Goal: Task Accomplishment & Management: Complete application form

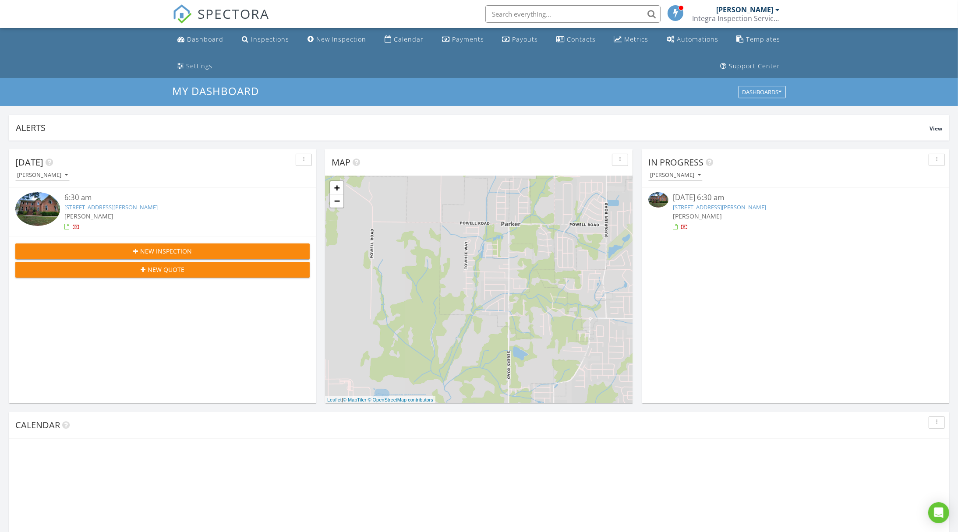
scroll to position [4, 4]
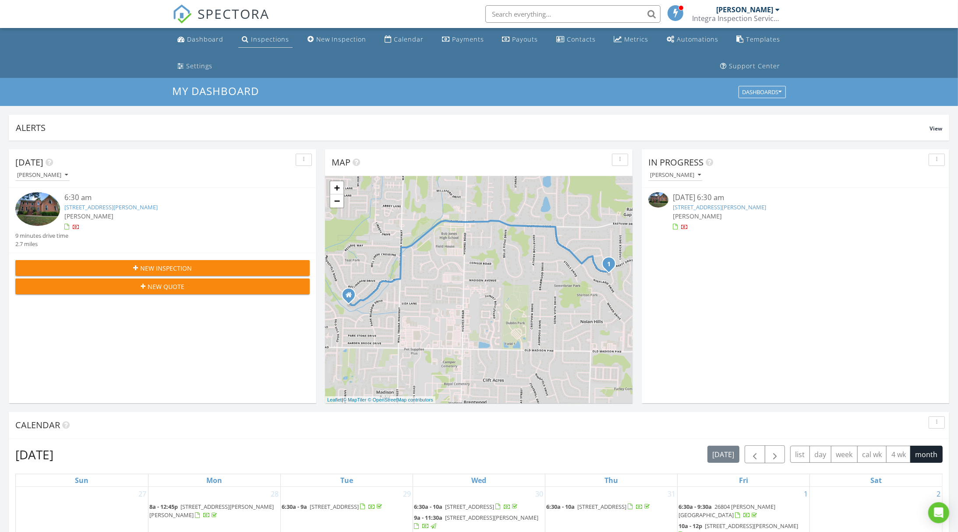
click at [266, 40] on div "Inspections" at bounding box center [270, 39] width 38 height 8
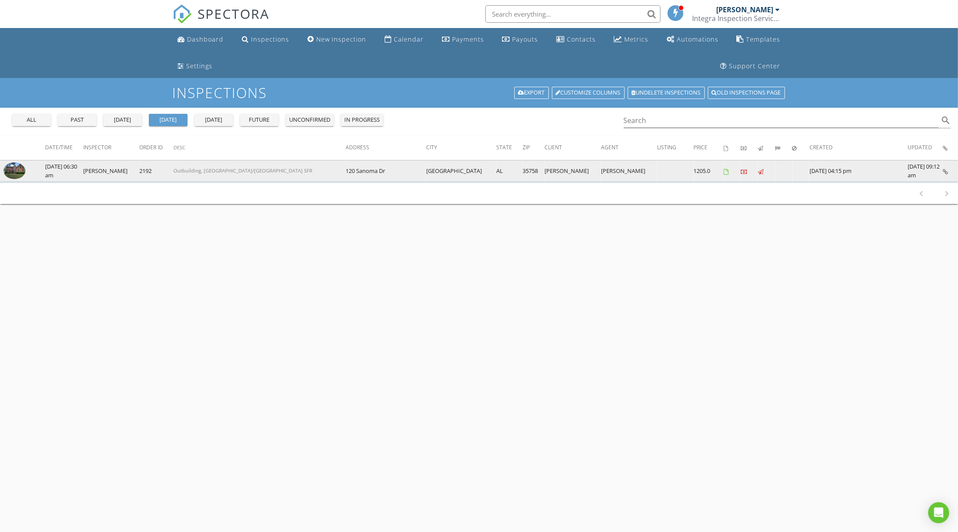
click at [18, 170] on img at bounding box center [15, 171] width 22 height 17
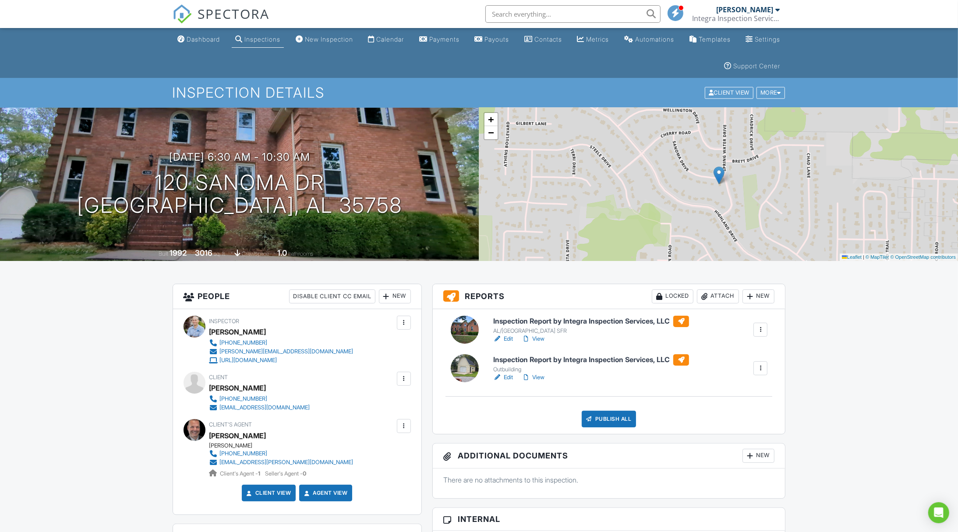
click at [508, 376] on link "Edit" at bounding box center [503, 377] width 20 height 9
click at [504, 335] on link "Edit" at bounding box center [503, 339] width 20 height 9
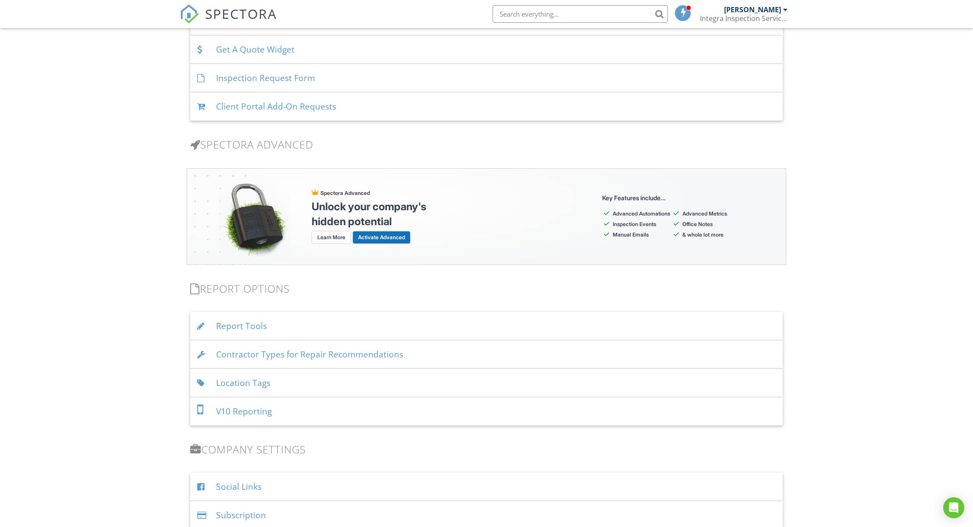
scroll to position [677, 0]
click at [338, 326] on div "Report Tools" at bounding box center [486, 324] width 592 height 28
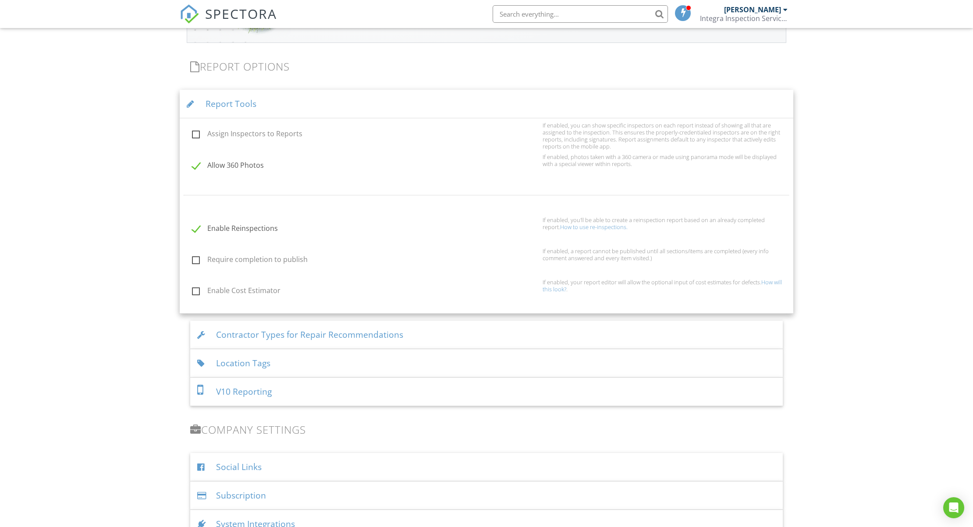
scroll to position [996, 0]
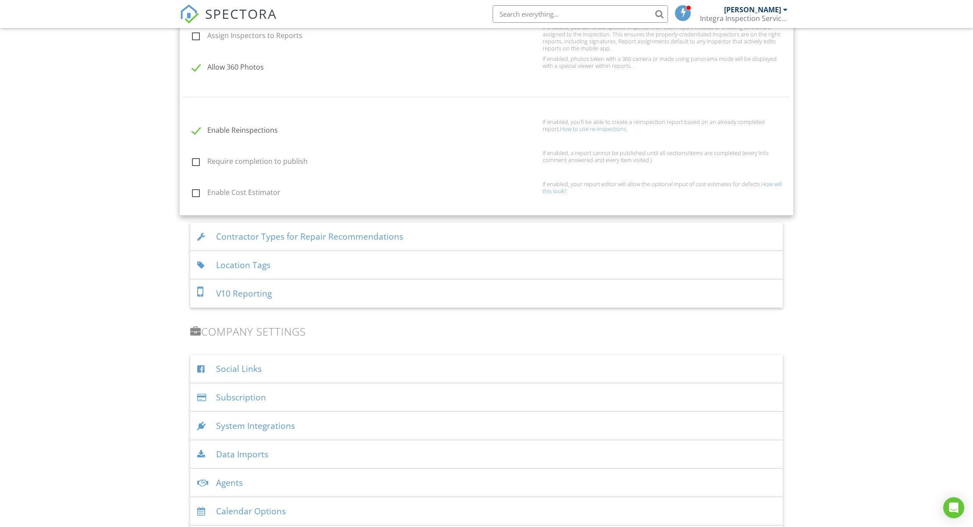
click at [354, 271] on div "Location Tags" at bounding box center [486, 265] width 592 height 28
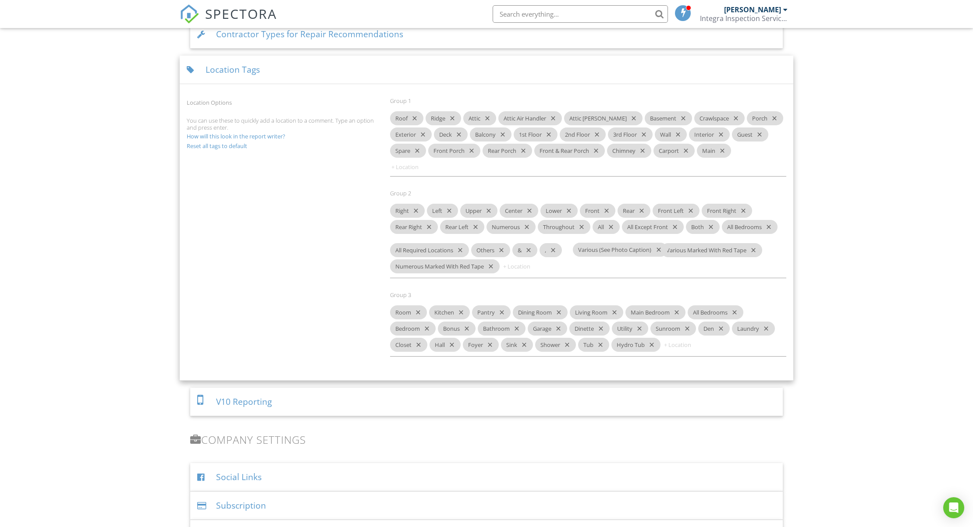
drag, startPoint x: 526, startPoint y: 229, endPoint x: 613, endPoint y: 255, distance: 90.4
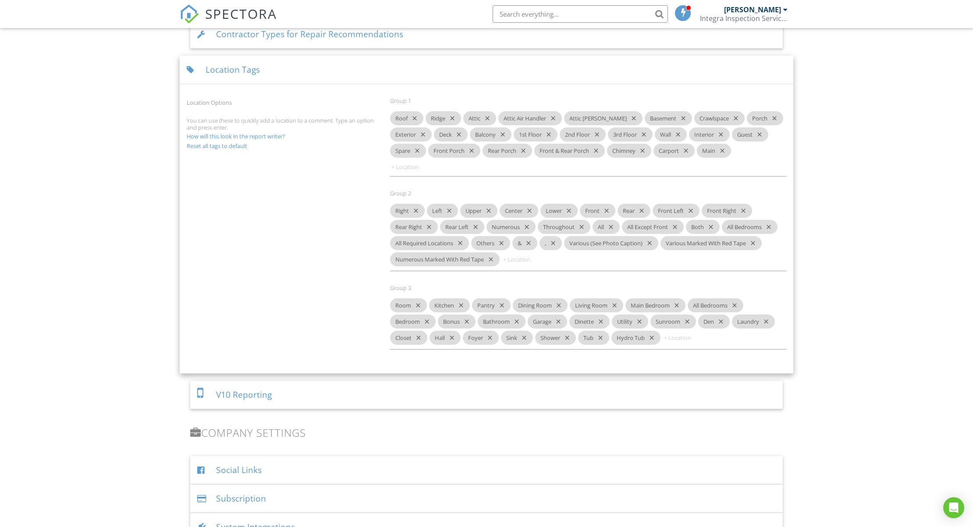
click at [517, 258] on input at bounding box center [528, 259] width 53 height 14
type input "Various"
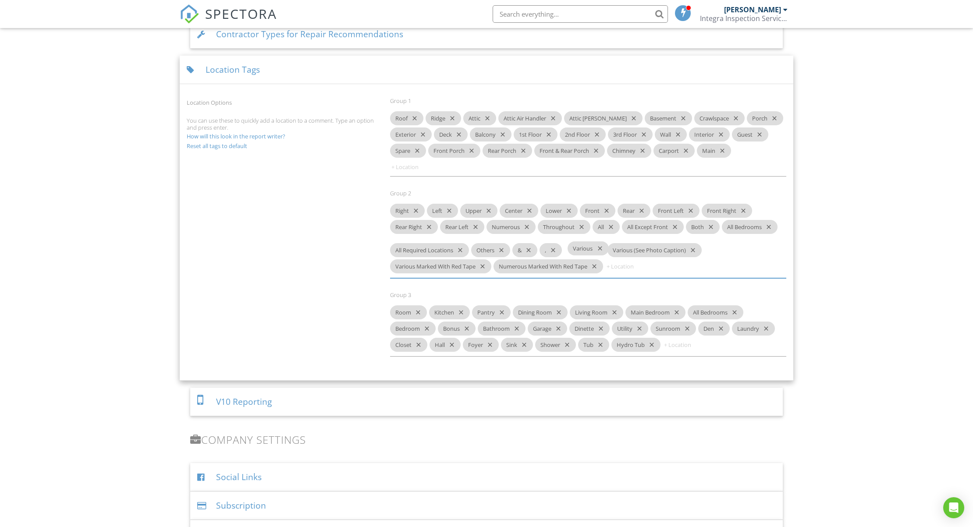
drag, startPoint x: 524, startPoint y: 259, endPoint x: 585, endPoint y: 249, distance: 61.2
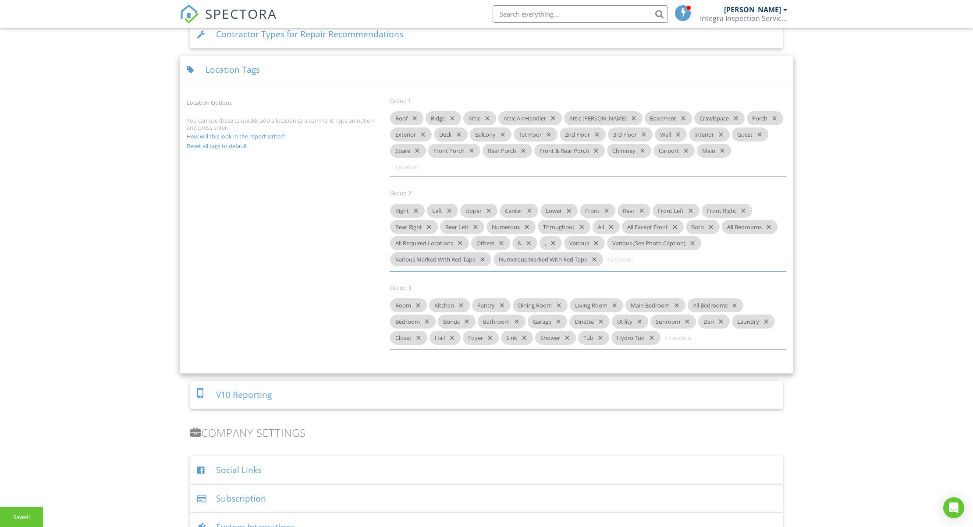
click at [301, 248] on div "Location Options You can use these to quickly add a location to a comment. Type…" at bounding box center [486, 227] width 610 height 279
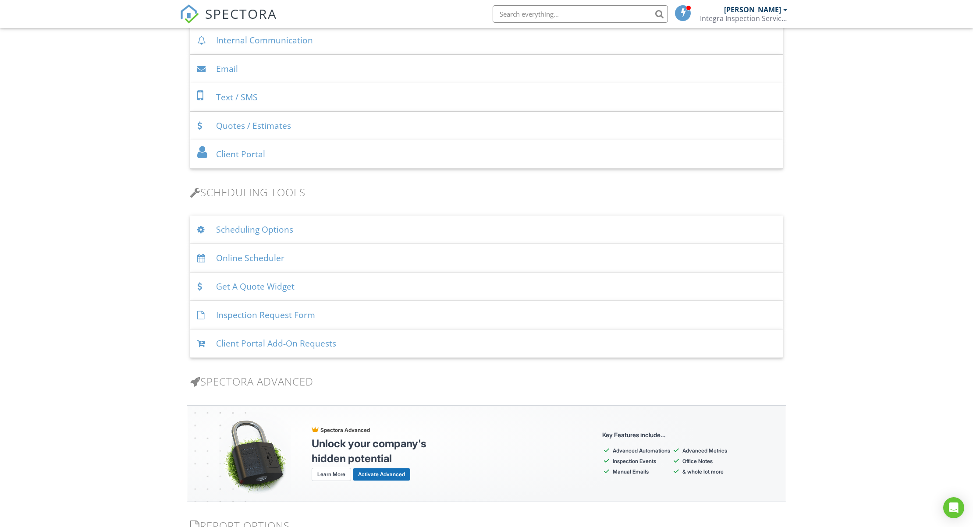
scroll to position [438, 0]
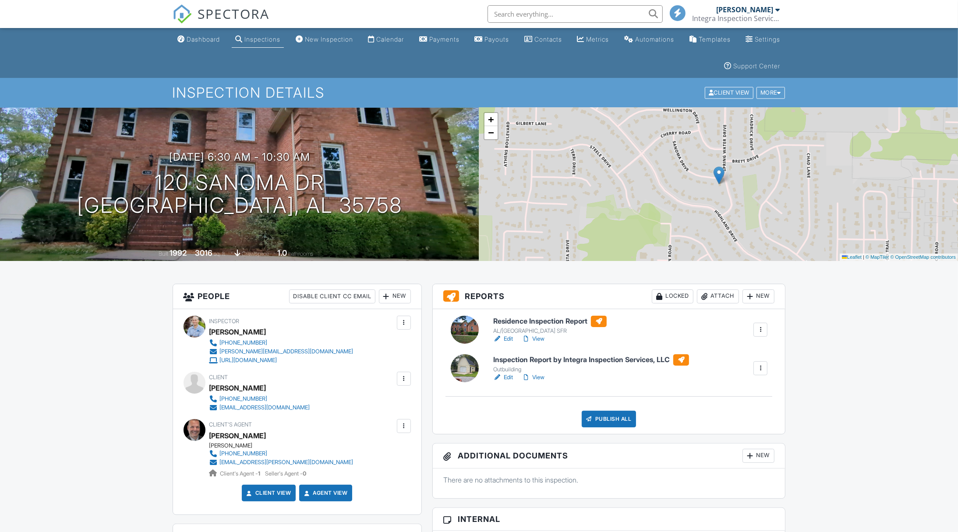
click at [507, 377] on link "Edit" at bounding box center [503, 377] width 20 height 9
click at [597, 419] on div "Publish All" at bounding box center [609, 419] width 55 height 17
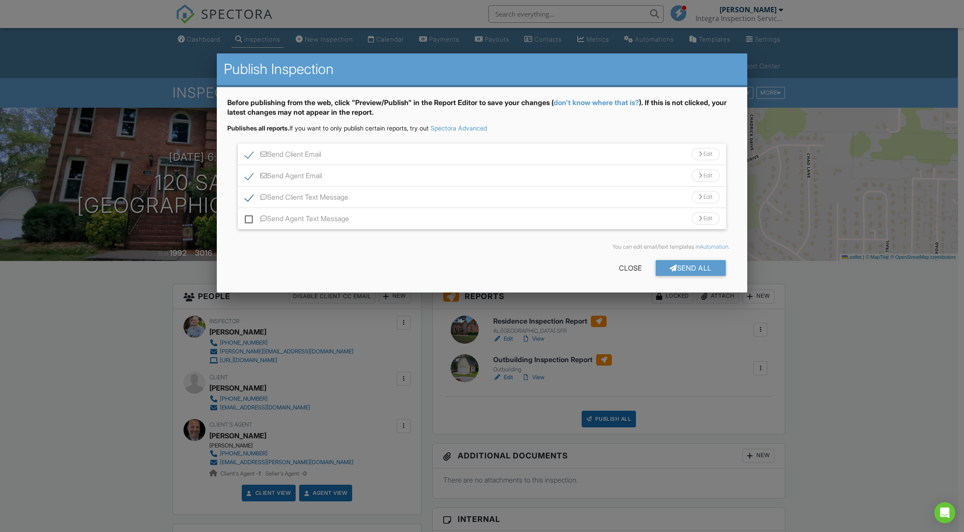
click at [412, 149] on div "Send Client Email Edit" at bounding box center [482, 154] width 489 height 21
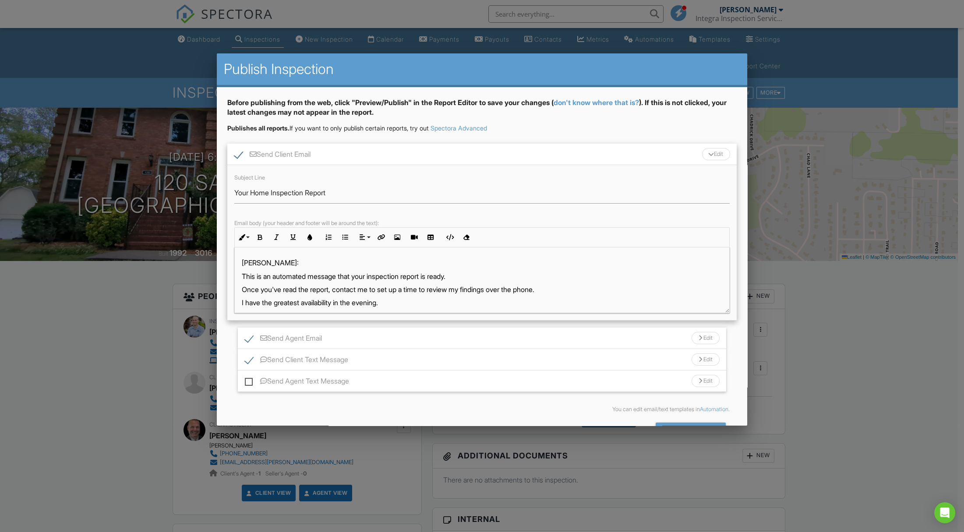
click at [469, 275] on p "This is an automated message that your inspection report is ready." at bounding box center [482, 277] width 481 height 10
drag, startPoint x: 372, startPoint y: 287, endPoint x: 223, endPoint y: 285, distance: 149.4
click at [223, 285] on div "Before publishing from the web, click "Preview/Publish" in the Report Editor to…" at bounding box center [482, 271] width 531 height 369
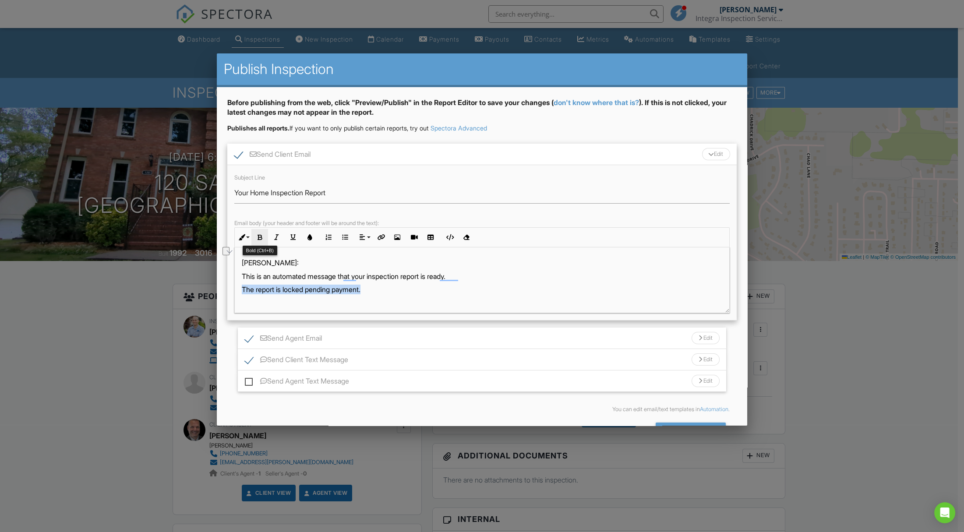
click at [260, 234] on icon "button" at bounding box center [260, 237] width 6 height 6
click at [308, 236] on icon "button" at bounding box center [310, 237] width 6 height 6
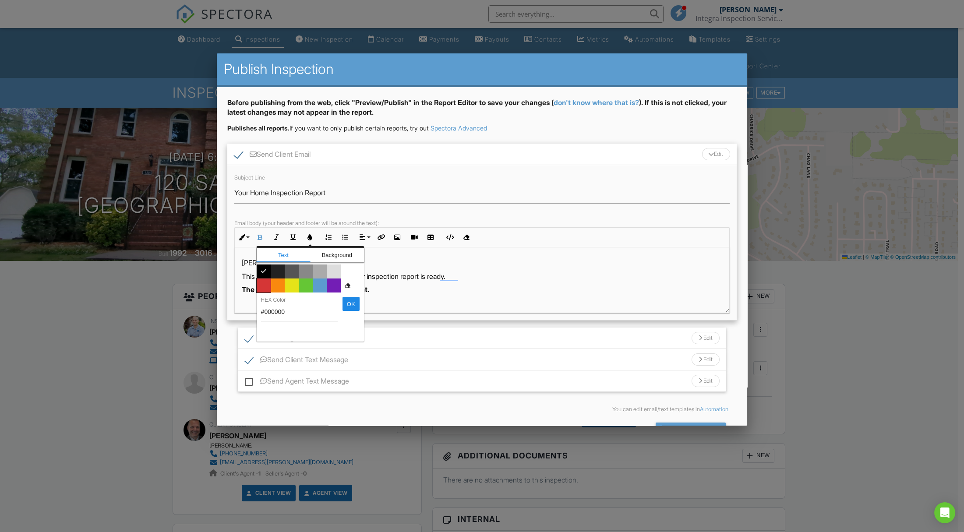
click at [259, 285] on span "Color #d53636" at bounding box center [264, 286] width 14 height 14
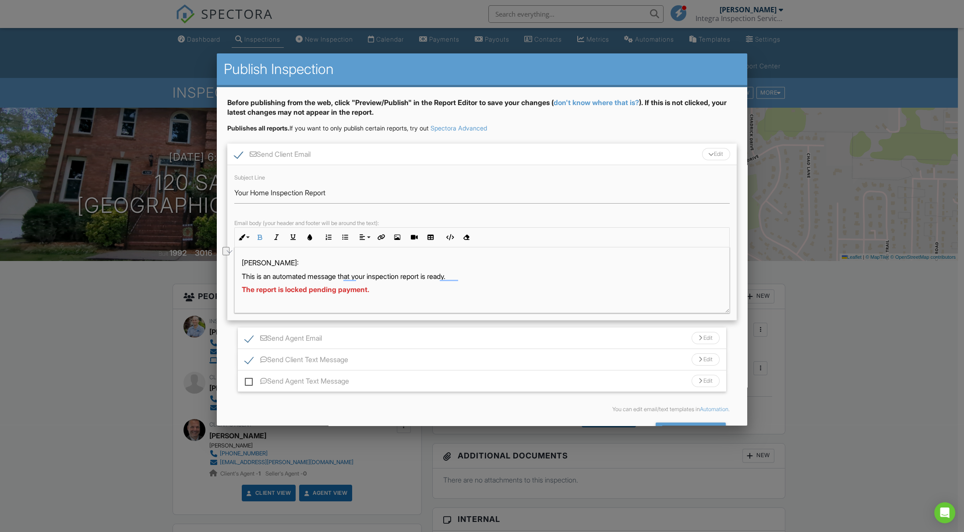
drag, startPoint x: 394, startPoint y: 301, endPoint x: 385, endPoint y: 294, distance: 11.3
click at [394, 300] on p "To enrich screen reader interactions, please activate Accessibility in Grammarl…" at bounding box center [482, 303] width 481 height 10
drag, startPoint x: 383, startPoint y: 289, endPoint x: 239, endPoint y: 286, distance: 144.2
click at [234, 286] on div "Steven: This is an automated message that your inspection report is ready. The …" at bounding box center [482, 281] width 496 height 66
copy span "The report is locked pending payment."
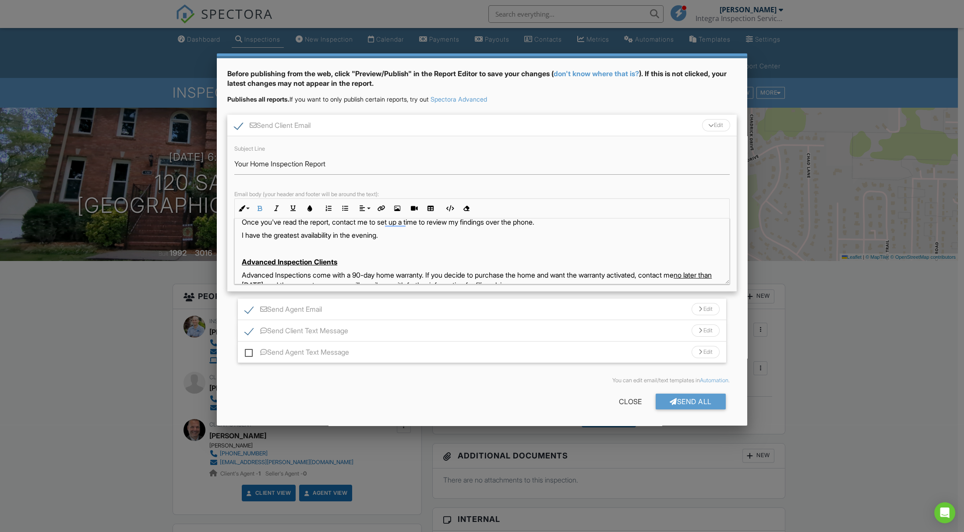
click at [384, 307] on div "Send Agent Email Edit" at bounding box center [482, 309] width 489 height 21
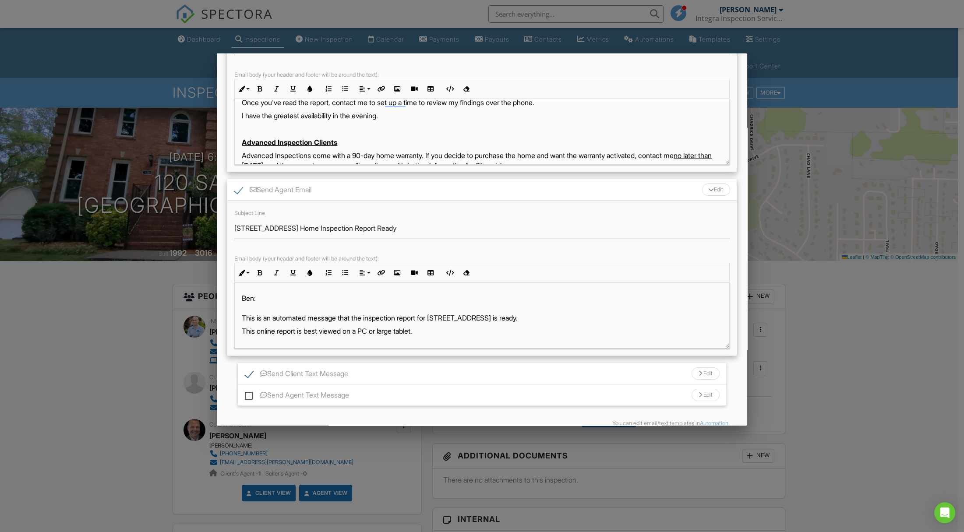
click at [525, 317] on p "Ben: This is an automated message that the inspection report for 120 Sanoma Dr …" at bounding box center [482, 308] width 481 height 29
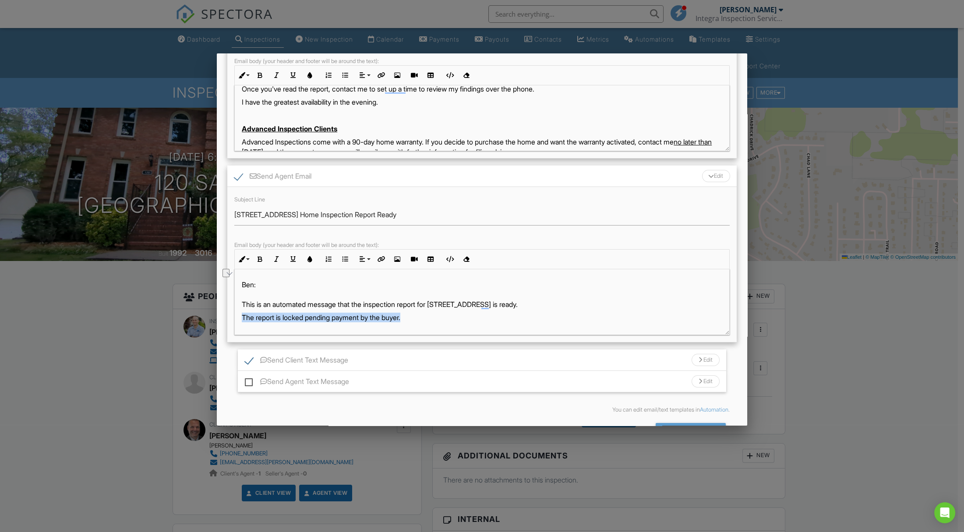
drag, startPoint x: 416, startPoint y: 318, endPoint x: 255, endPoint y: 311, distance: 161.4
click at [247, 316] on p "The report is locked pending payment by the buyer." at bounding box center [482, 318] width 481 height 10
click at [258, 261] on icon "button" at bounding box center [260, 259] width 6 height 6
click at [308, 260] on icon "button" at bounding box center [310, 259] width 6 height 6
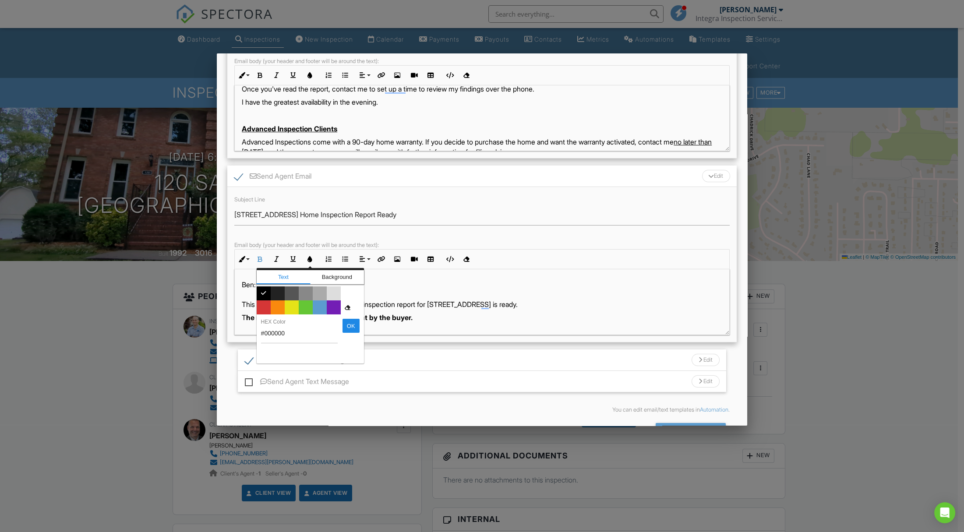
click at [260, 307] on span "Color #d53636" at bounding box center [264, 308] width 14 height 14
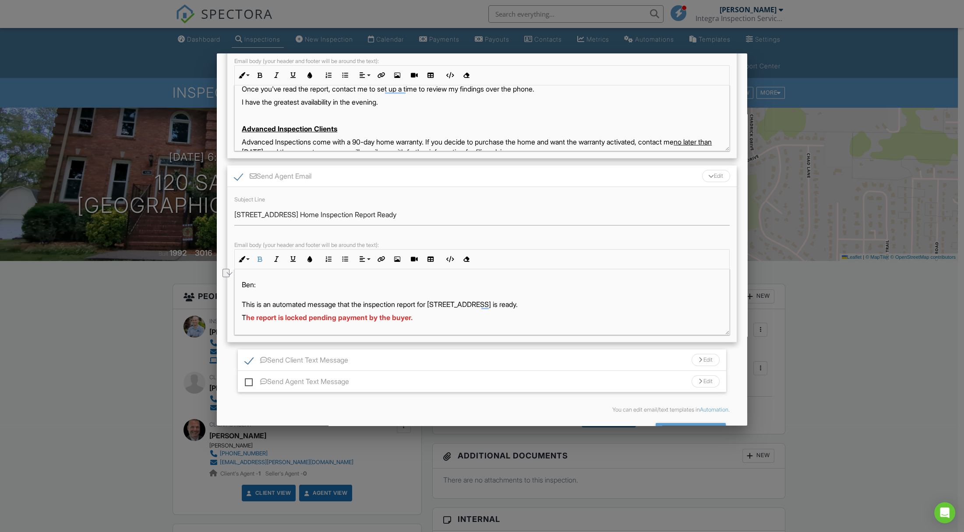
click at [358, 298] on p "Ben: This is an automated message that the inspection report for 120 Sanoma Dr …" at bounding box center [482, 294] width 481 height 29
click at [300, 279] on p "To enrich screen reader interactions, please activate Accessibility in Grammarl…" at bounding box center [482, 280] width 481 height 10
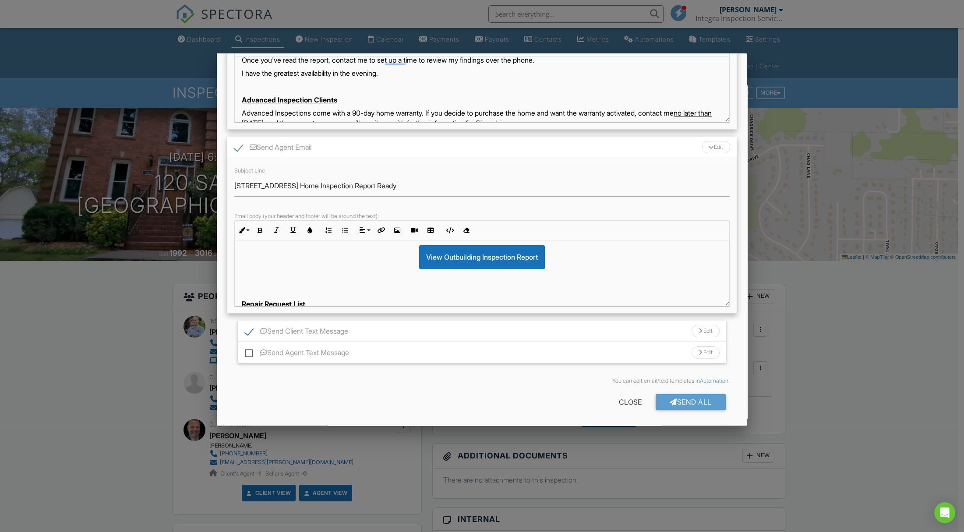
click at [679, 398] on div "Send All" at bounding box center [691, 402] width 70 height 16
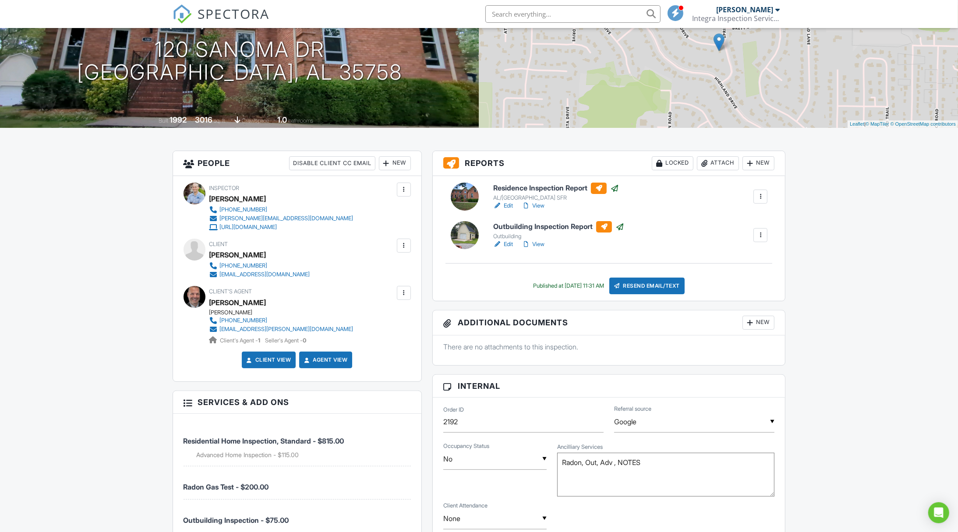
scroll to position [119, 0]
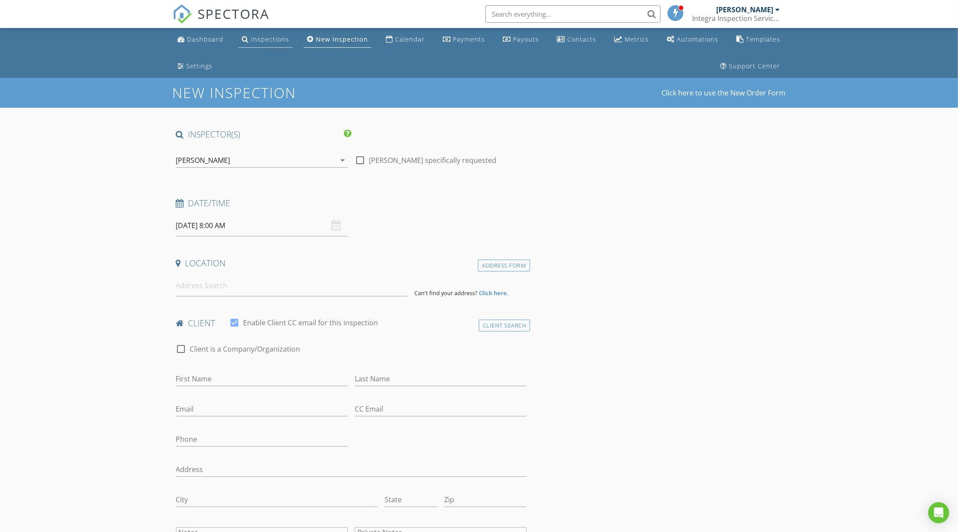
click at [251, 39] on div "Inspections" at bounding box center [270, 39] width 38 height 8
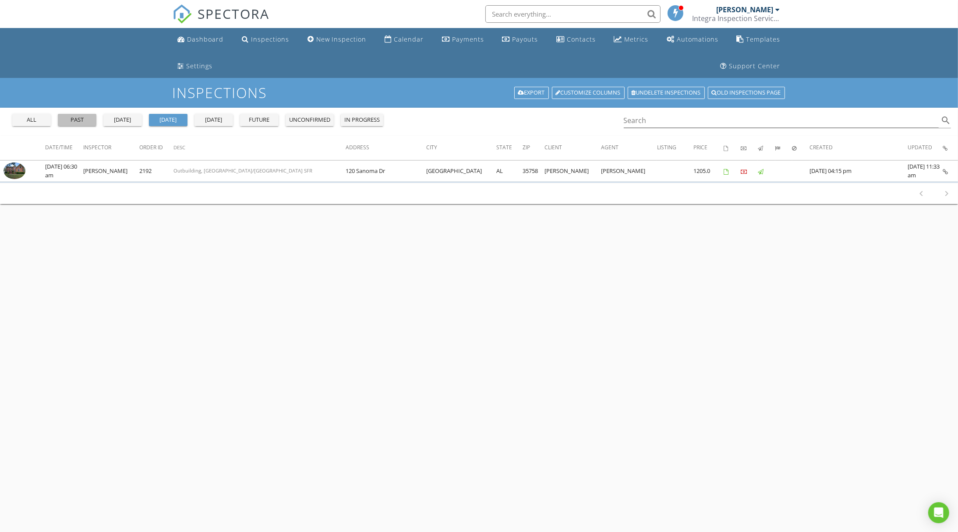
click at [79, 117] on button "past" at bounding box center [77, 120] width 39 height 12
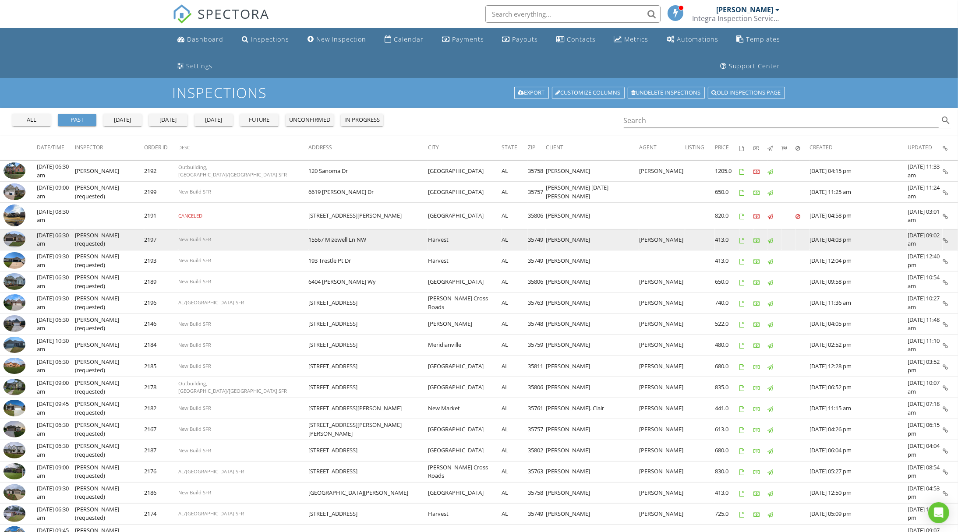
click at [18, 237] on img at bounding box center [15, 239] width 22 height 17
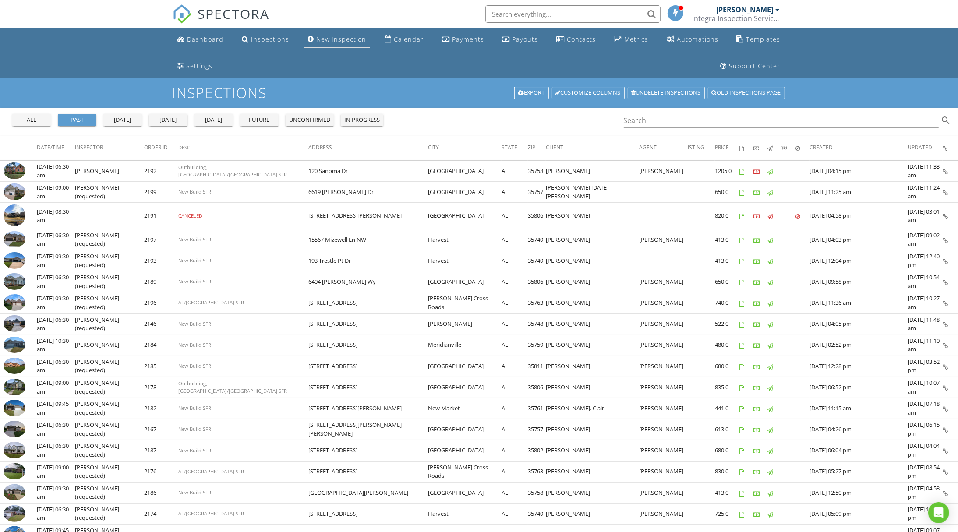
click at [346, 40] on div "New Inspection" at bounding box center [341, 39] width 50 height 8
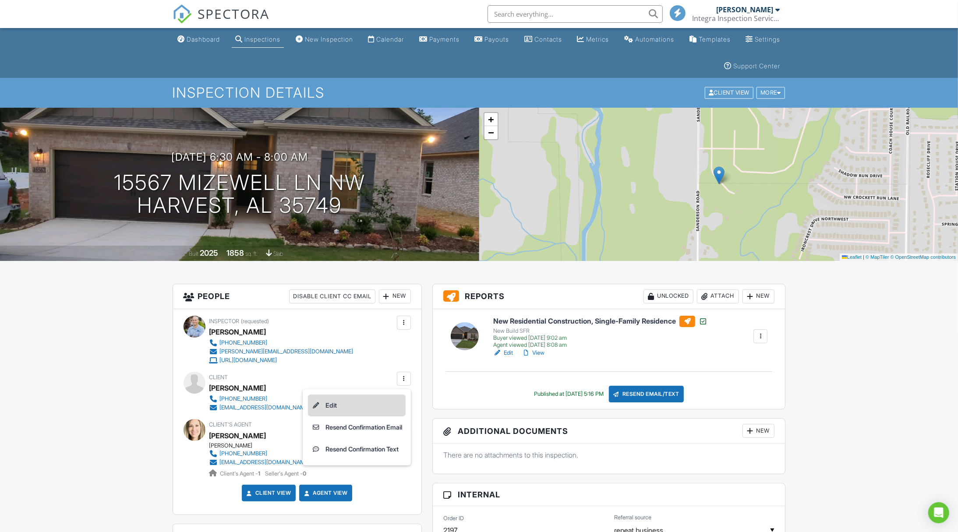
click at [368, 406] on li "Edit" at bounding box center [357, 406] width 98 height 22
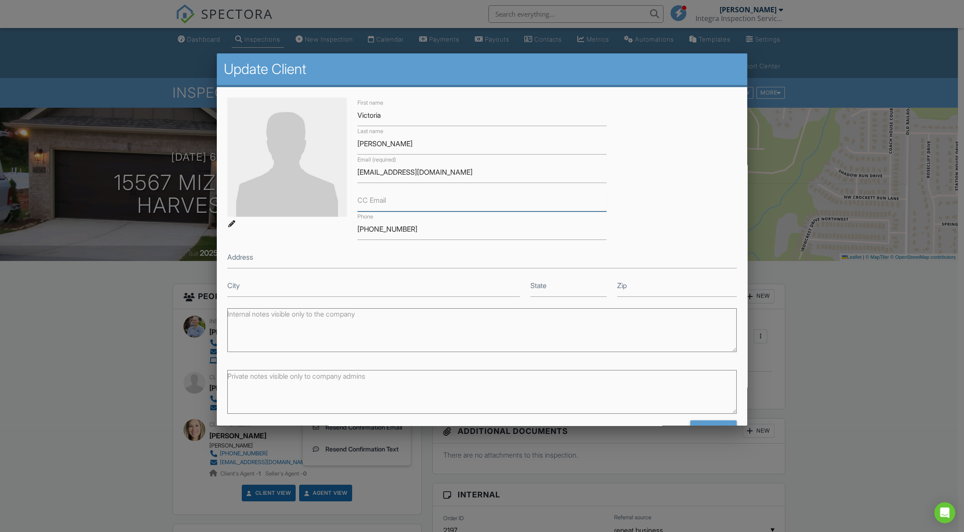
click at [414, 201] on input "CC Email" at bounding box center [482, 200] width 249 height 21
paste input "cenovoa12@gmail.com"
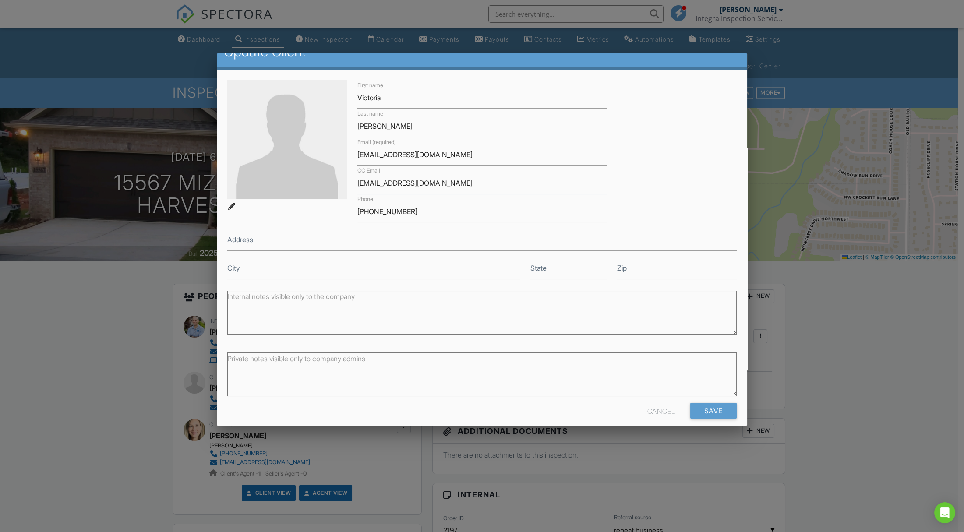
scroll to position [28, 0]
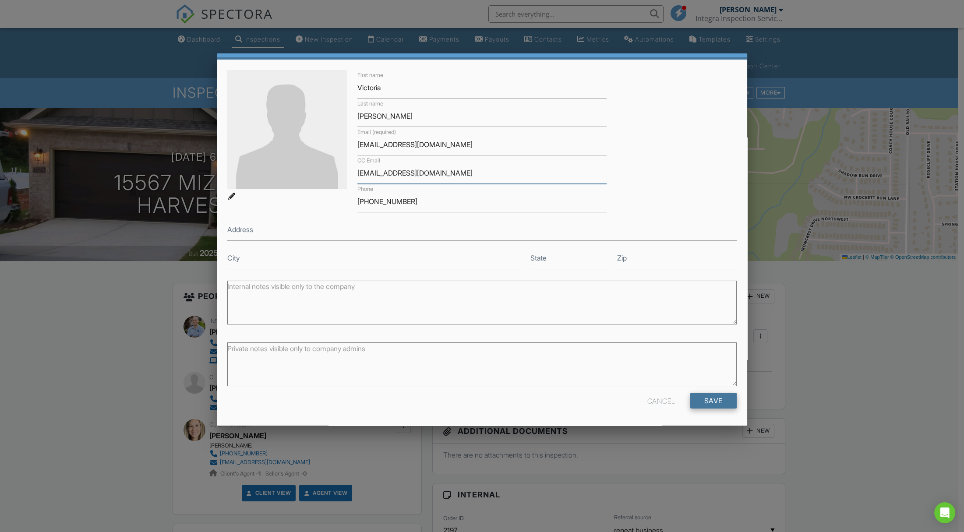
type input "cenovoa12@gmail.com"
click at [705, 399] on input "Save" at bounding box center [714, 401] width 46 height 16
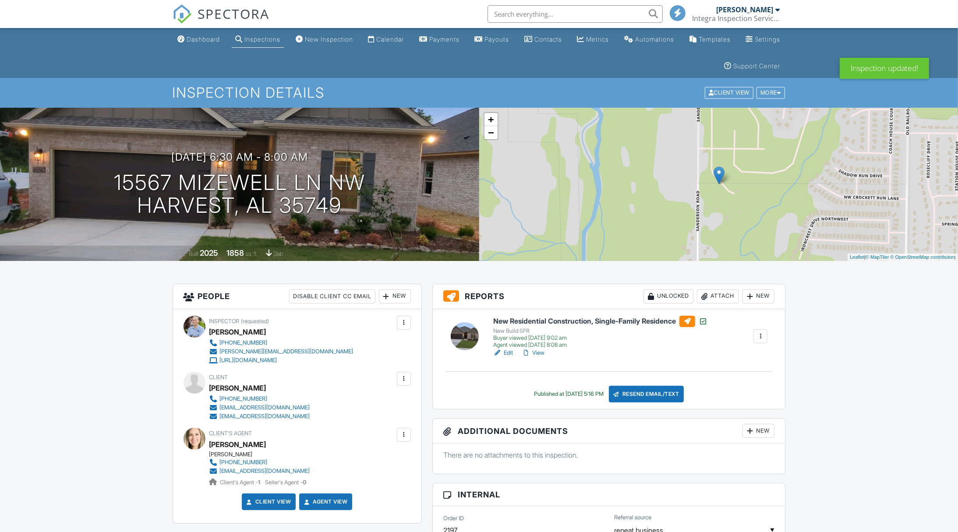
click at [404, 377] on div at bounding box center [404, 379] width 9 height 9
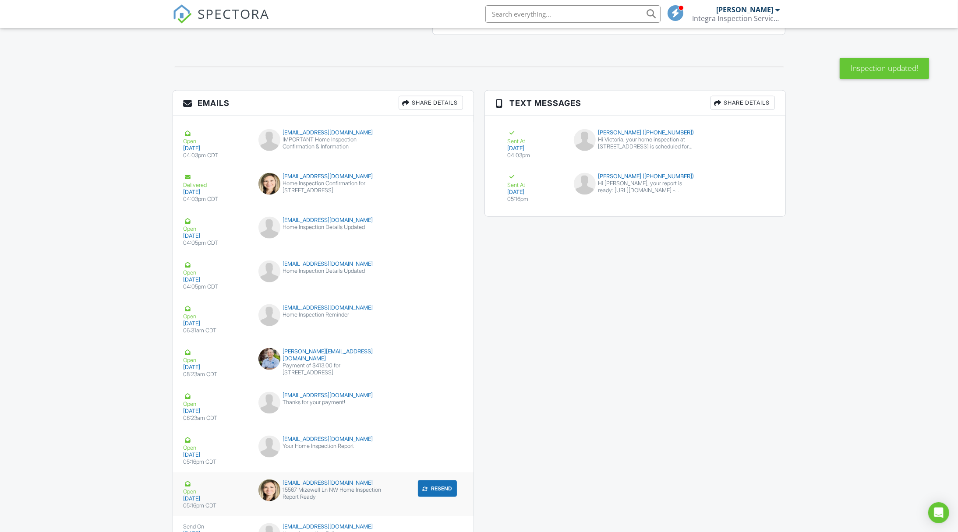
scroll to position [1284, 0]
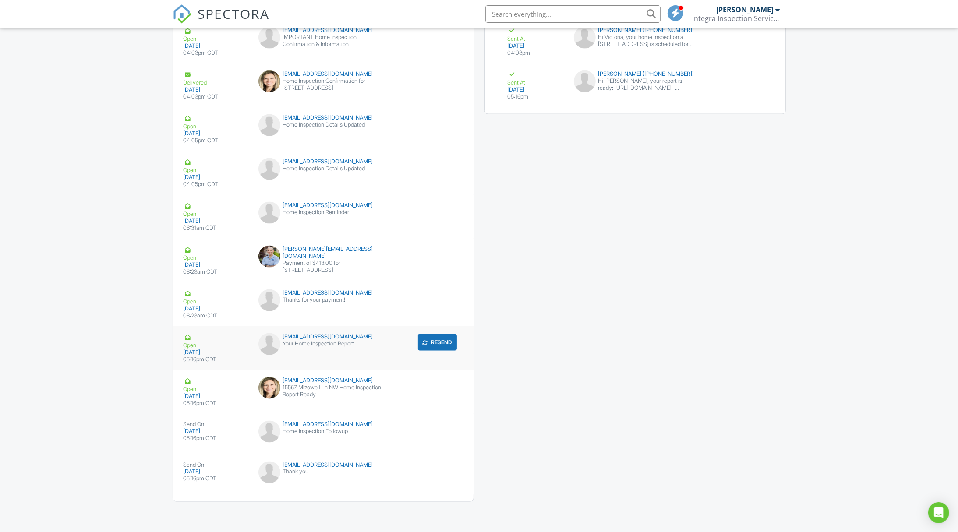
click at [435, 346] on button "Resend" at bounding box center [437, 342] width 39 height 17
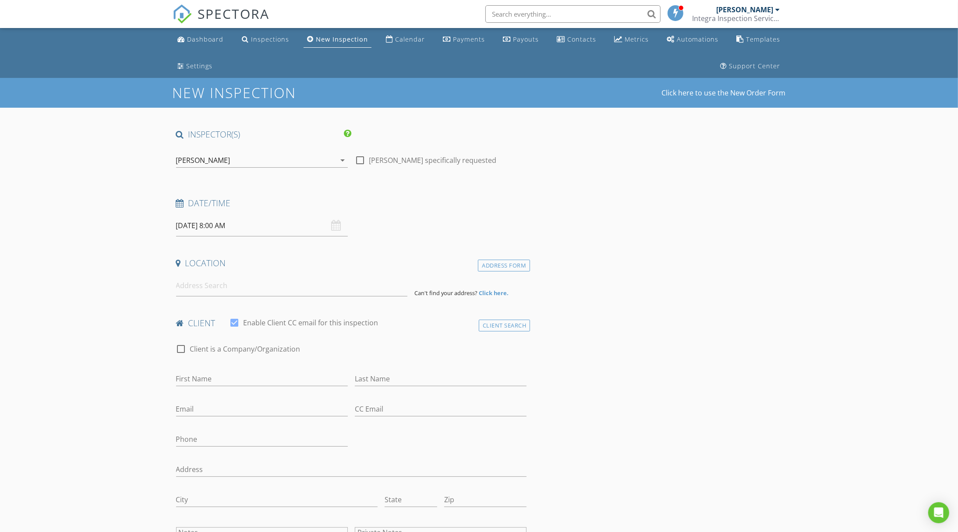
click at [361, 160] on div at bounding box center [360, 160] width 15 height 15
checkbox input "true"
click at [201, 234] on input "[DATE] 8:00 AM" at bounding box center [262, 225] width 172 height 21
select select "8"
type input "09/04/2025 8:00 AM"
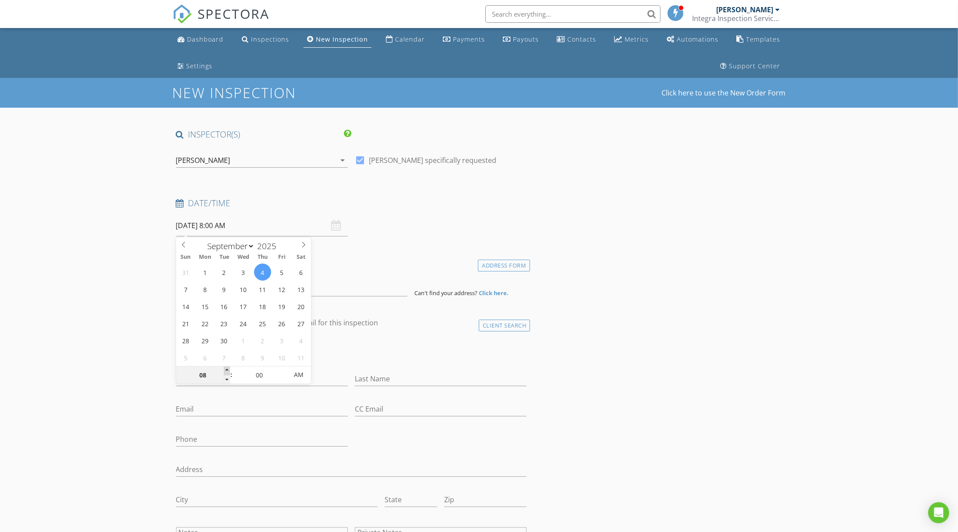
type input "09"
type input "09/04/2025 9:00 AM"
click at [227, 368] on span at bounding box center [227, 371] width 6 height 9
type input "10"
type input "09/04/2025 10:00 AM"
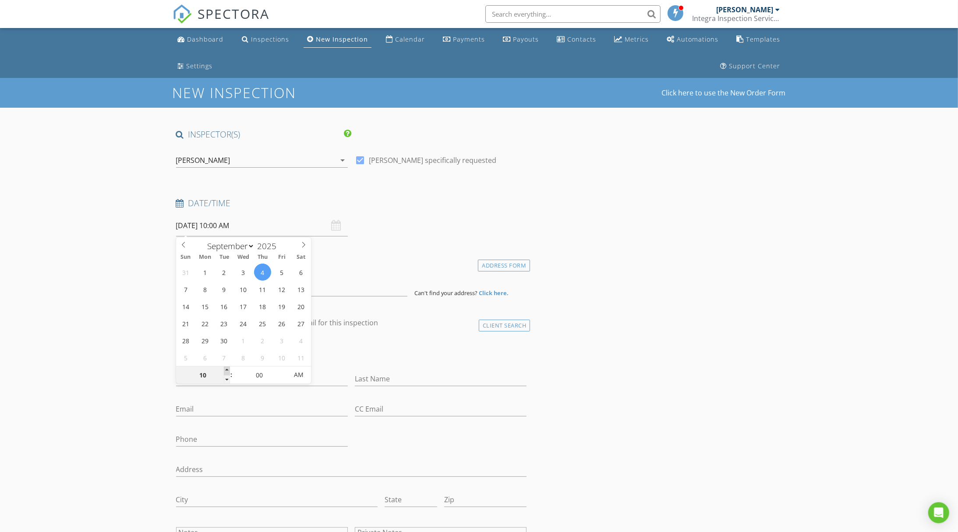
click at [227, 368] on span at bounding box center [227, 371] width 6 height 9
type input "09"
type input "09/04/2025 9:00 AM"
click at [226, 379] on span at bounding box center [227, 380] width 6 height 9
type input "05"
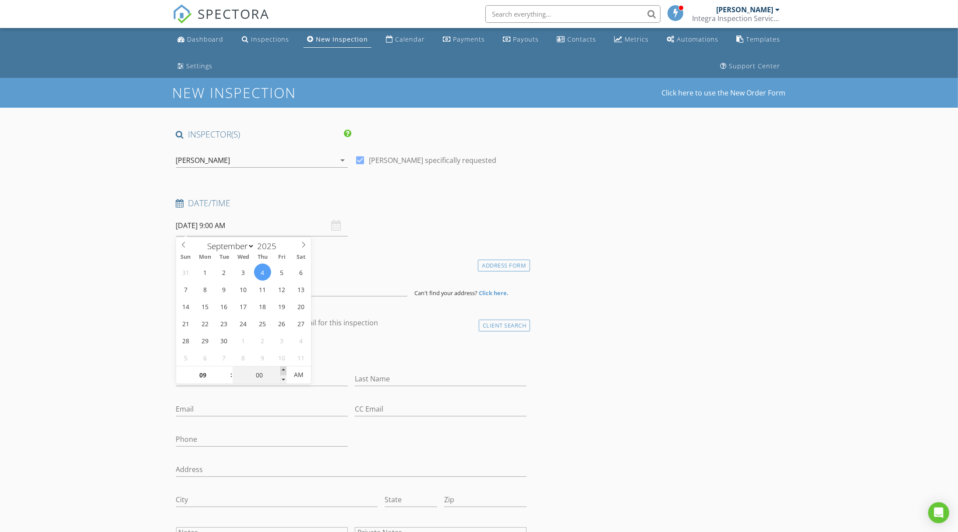
type input "09/04/2025 9:05 AM"
click at [281, 368] on span at bounding box center [283, 371] width 6 height 9
type input "10"
type input "09/04/2025 9:10 AM"
click at [281, 368] on span at bounding box center [283, 371] width 6 height 9
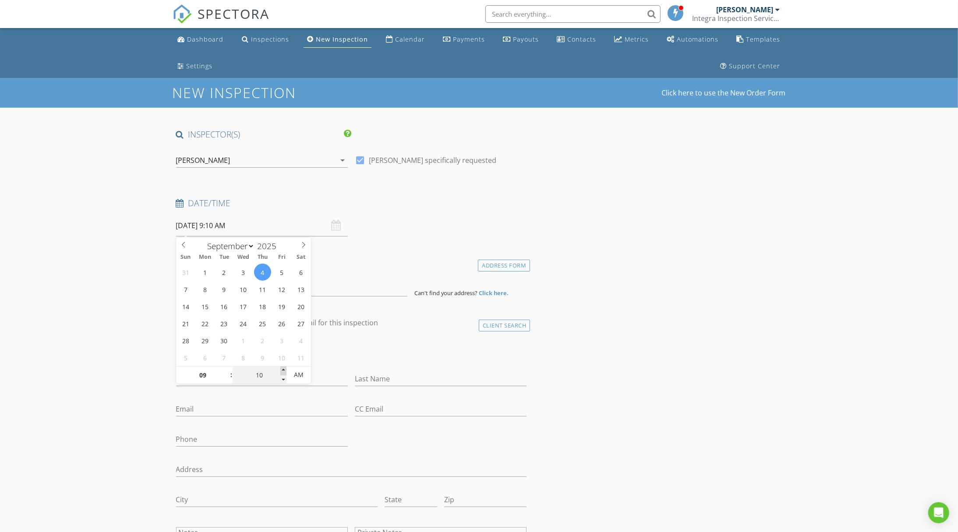
type input "15"
type input "09/04/2025 9:15 AM"
click at [281, 368] on span at bounding box center [283, 371] width 6 height 9
type input "20"
type input "09/04/2025 9:20 AM"
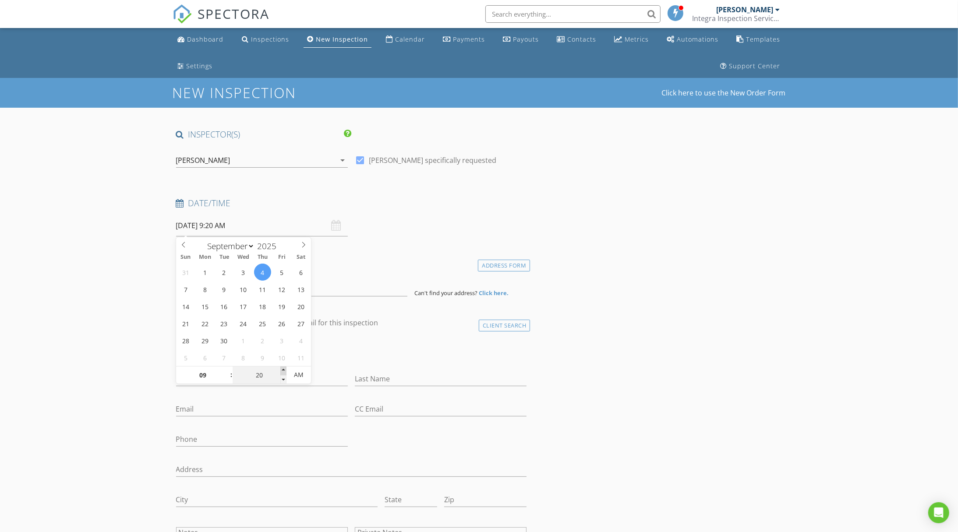
click at [281, 368] on span at bounding box center [283, 371] width 6 height 9
type input "25"
type input "09/04/2025 9:25 AM"
click at [281, 368] on span at bounding box center [283, 371] width 6 height 9
type input "30"
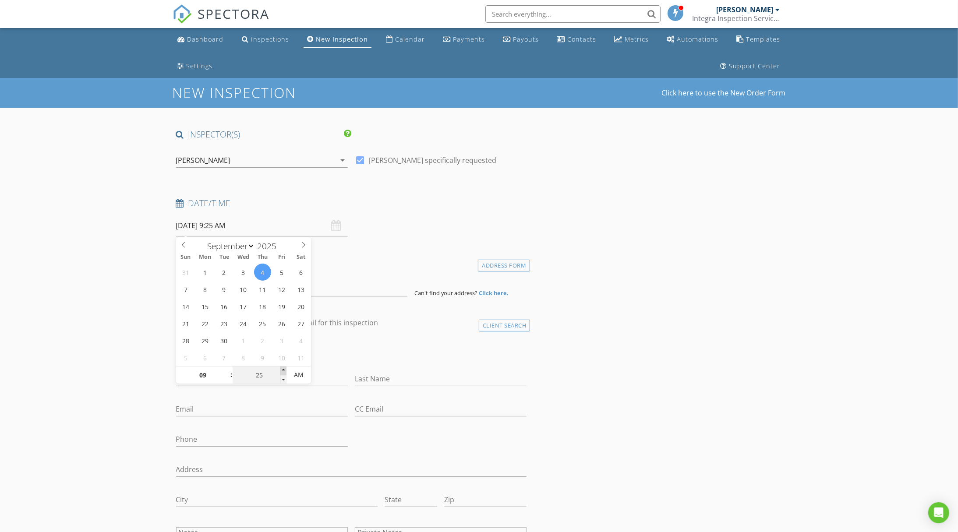
type input "09/04/2025 9:30 AM"
click at [280, 368] on div "30" at bounding box center [260, 376] width 54 height 18
click at [280, 368] on input "30" at bounding box center [260, 376] width 54 height 18
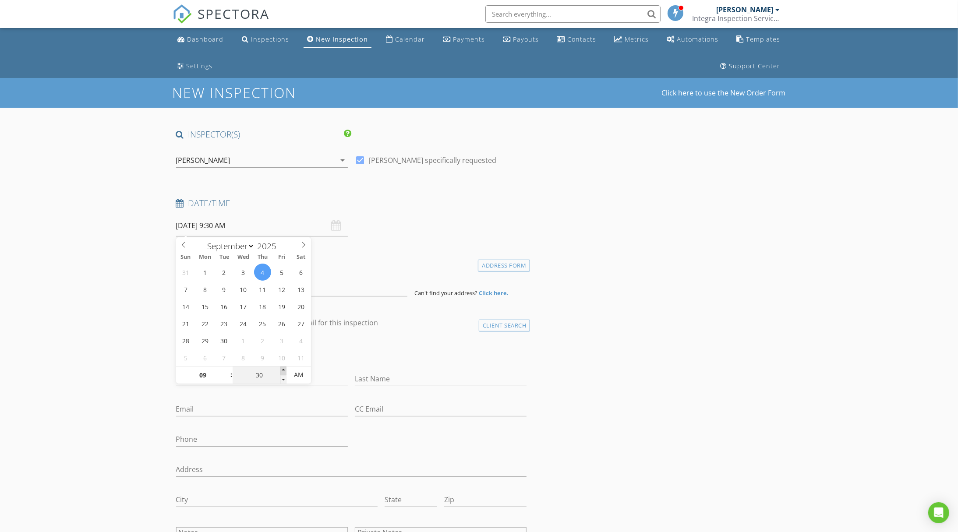
type input "35"
type input "09/04/2025 9:35 AM"
click at [282, 368] on span at bounding box center [283, 371] width 6 height 9
type input "40"
type input "09/04/2025 9:40 AM"
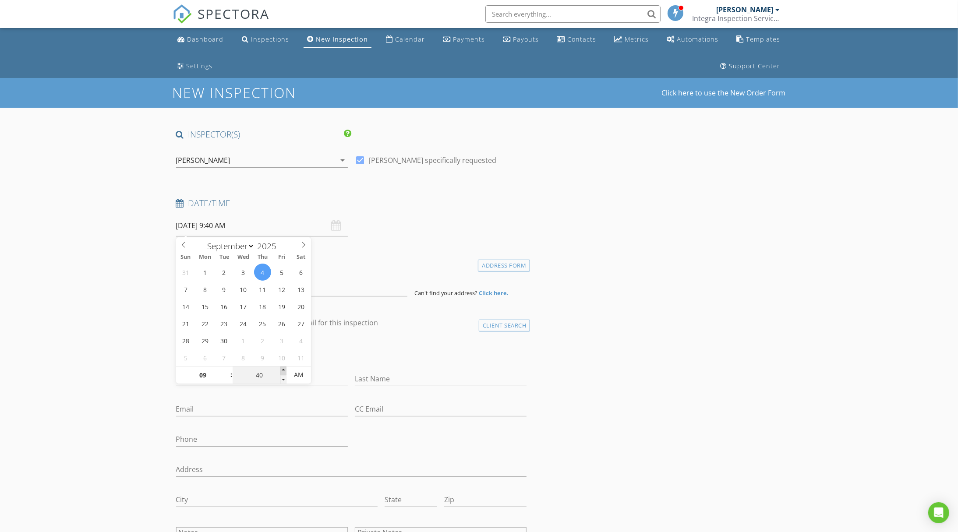
click at [282, 368] on span at bounding box center [283, 371] width 6 height 9
type input "45"
type input "[DATE] 9:45 AM"
click at [282, 368] on span at bounding box center [283, 371] width 6 height 9
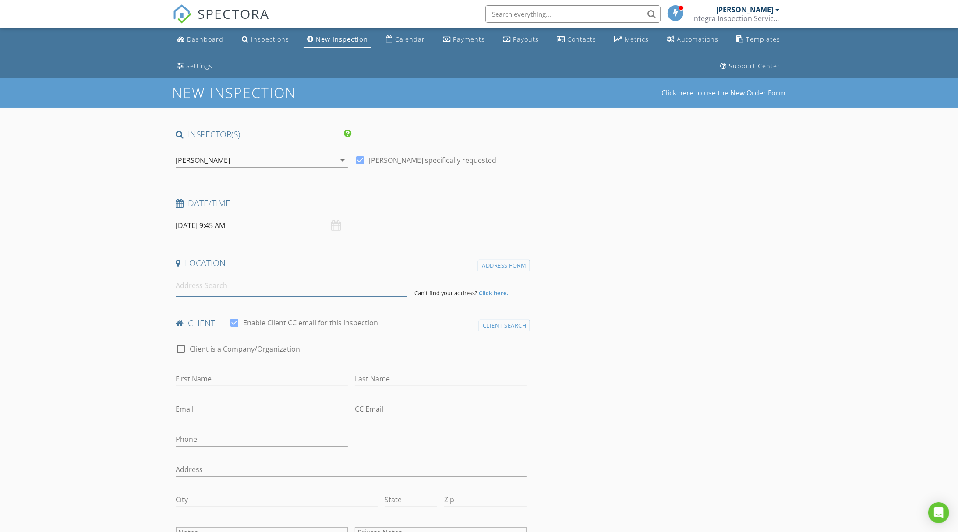
click at [334, 287] on input at bounding box center [291, 285] width 231 height 21
click at [254, 289] on input at bounding box center [291, 285] width 231 height 21
paste input "7655 Shaun Leslie Cir Owens Cross Roads, AL 35763"
type input "7655 Shaun Leslie Circle Southeast, Owens Cross Roads, AL 35763, USA"
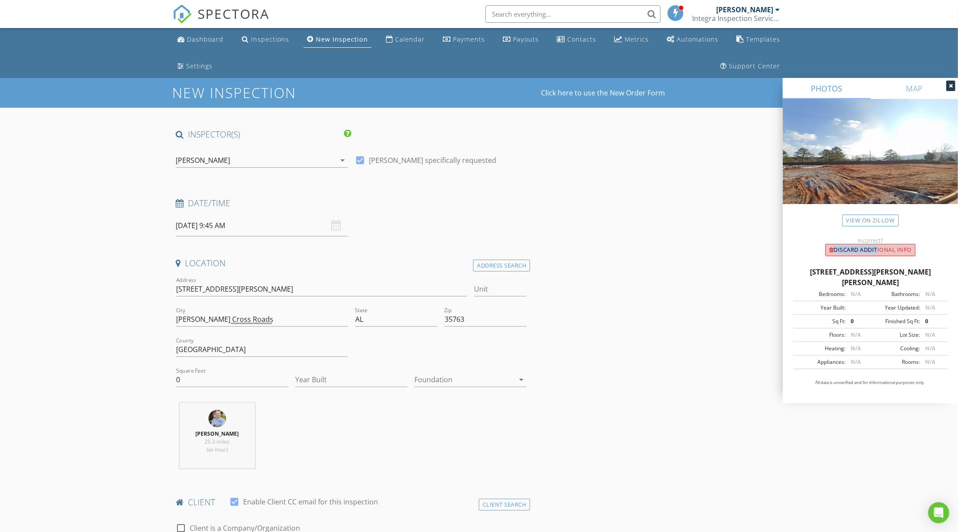
click at [843, 245] on div "Discard Additional info" at bounding box center [871, 250] width 90 height 12
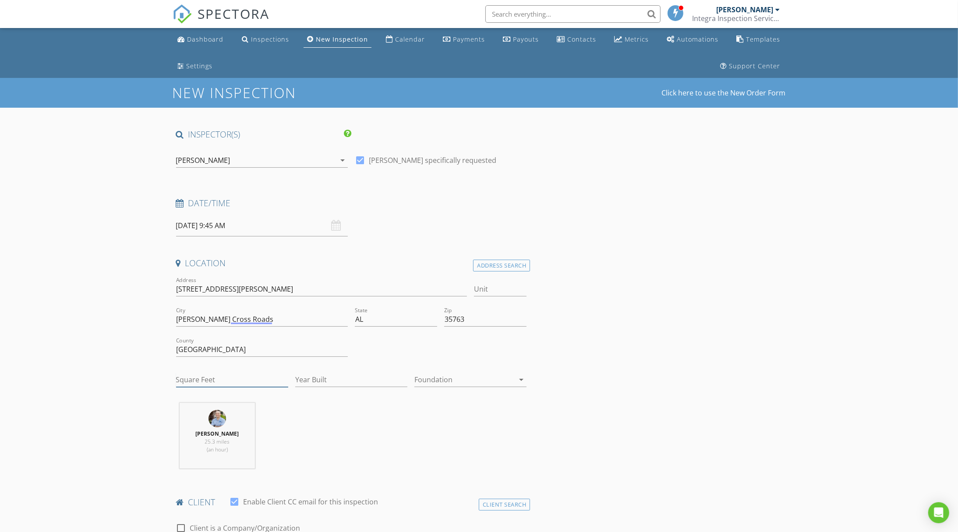
click at [230, 378] on input "Square Feet" at bounding box center [232, 380] width 112 height 14
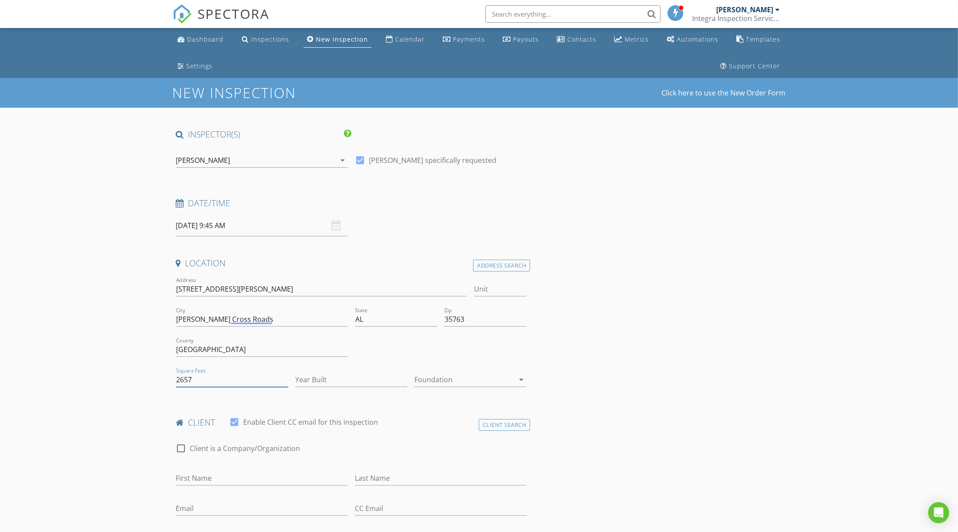
type input "2657"
type input "2025"
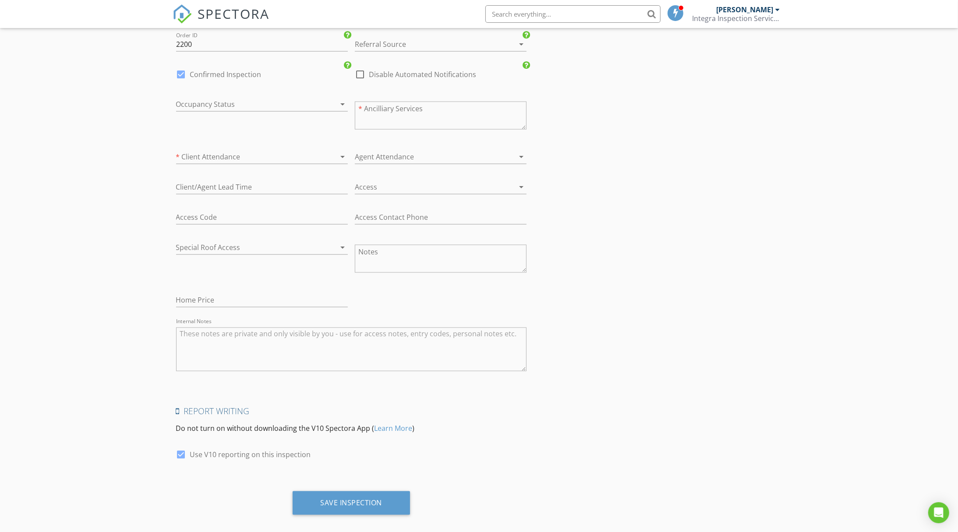
scroll to position [1221, 0]
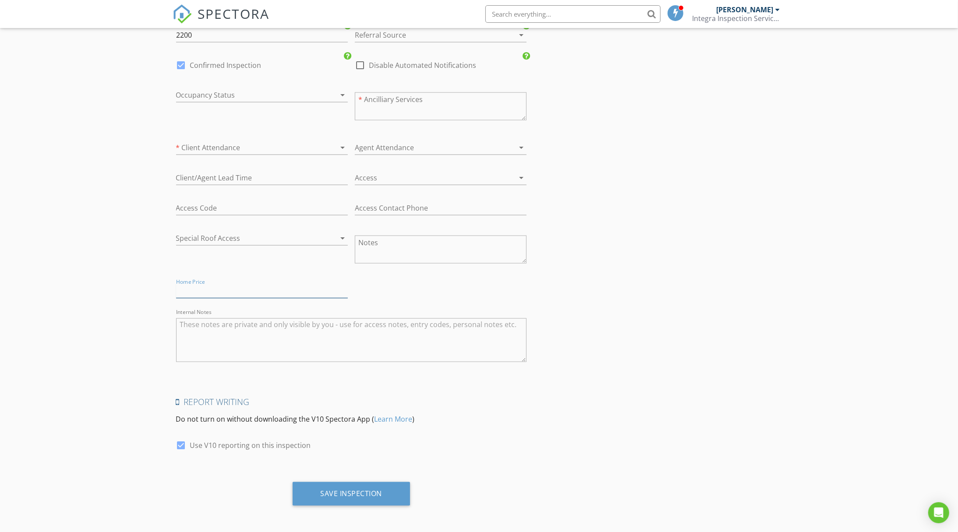
click at [212, 290] on input "text" at bounding box center [262, 291] width 172 height 14
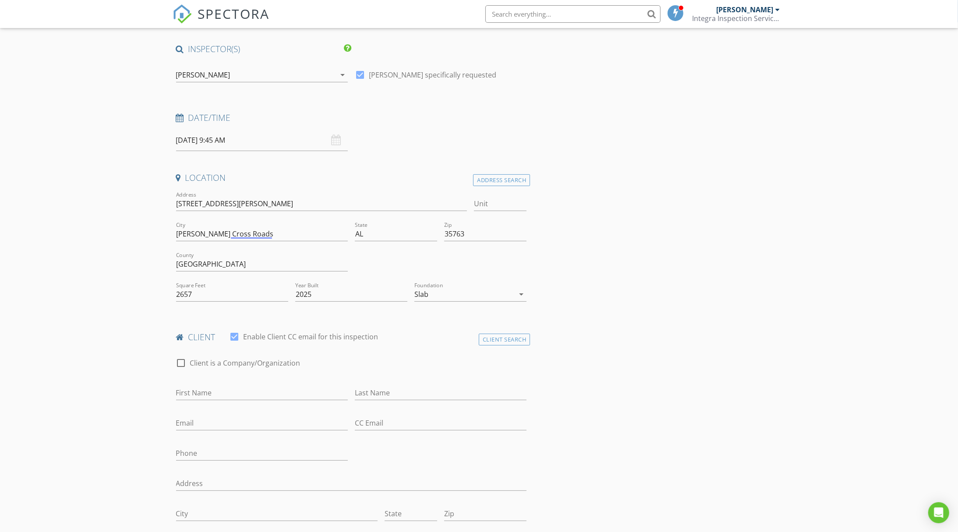
scroll to position [0, 0]
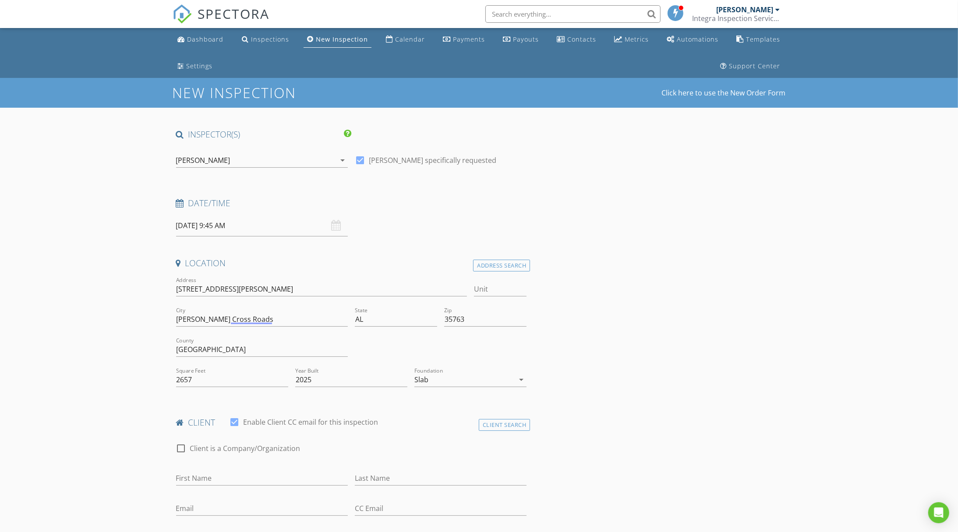
type input "515"
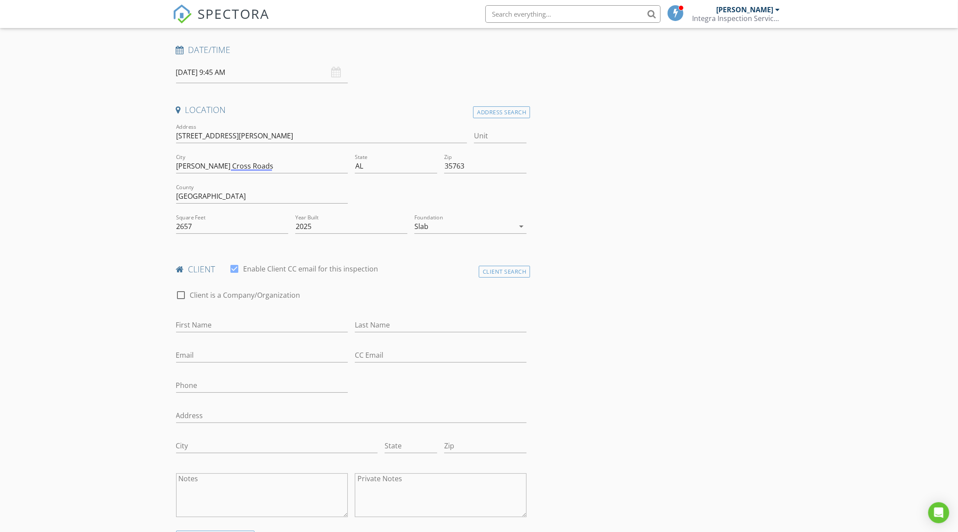
scroll to position [159, 0]
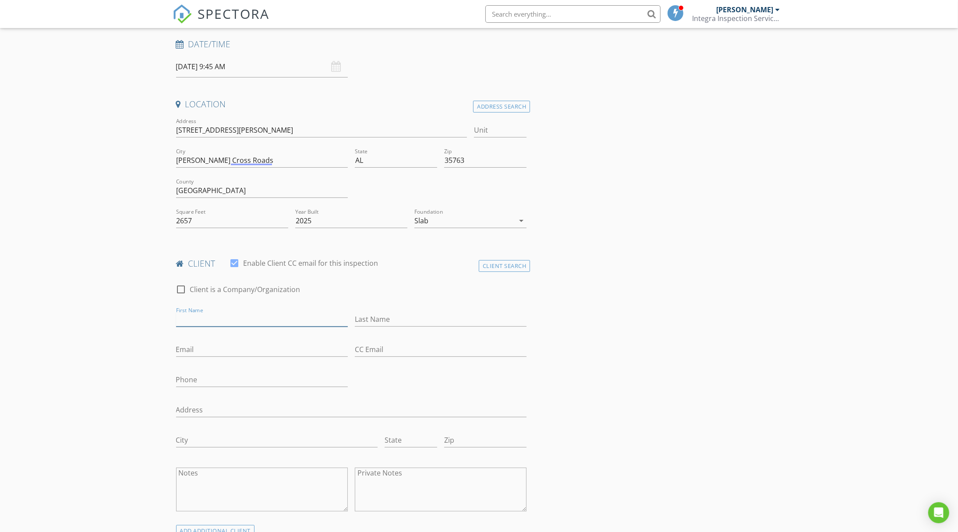
click at [223, 320] on input "First Name" at bounding box center [262, 319] width 172 height 14
type input "[PERSON_NAME]"
click at [216, 350] on input "Email" at bounding box center [262, 350] width 172 height 14
paste input "Landonpannell855@gmail.com"
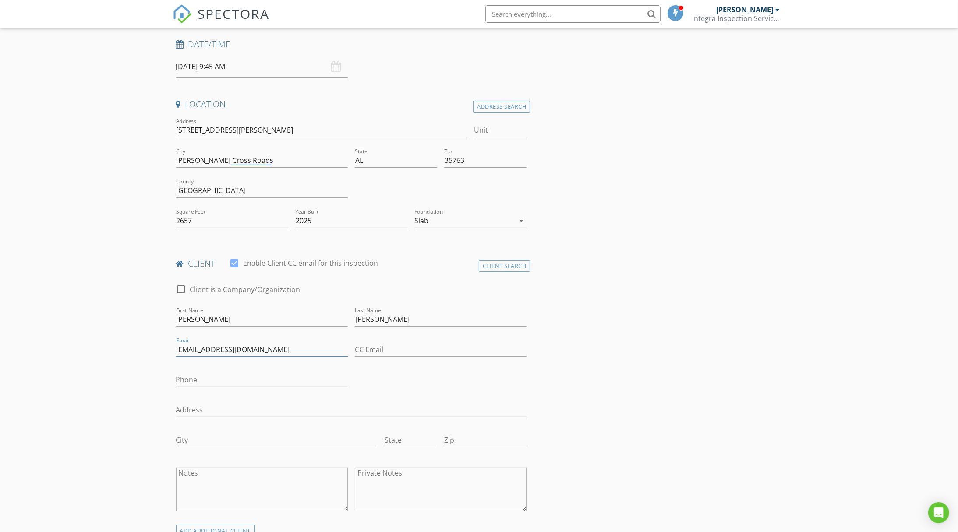
type input "Landonpannell855@gmail.com"
click at [394, 345] on input "CC Email" at bounding box center [441, 350] width 172 height 14
paste input "[PERSON_NAME][EMAIL_ADDRESS][PERSON_NAME][DOMAIN_NAME]"
type input "[PERSON_NAME][EMAIL_ADDRESS][PERSON_NAME][DOMAIN_NAME]"
click at [239, 377] on input "Phone" at bounding box center [262, 380] width 172 height 14
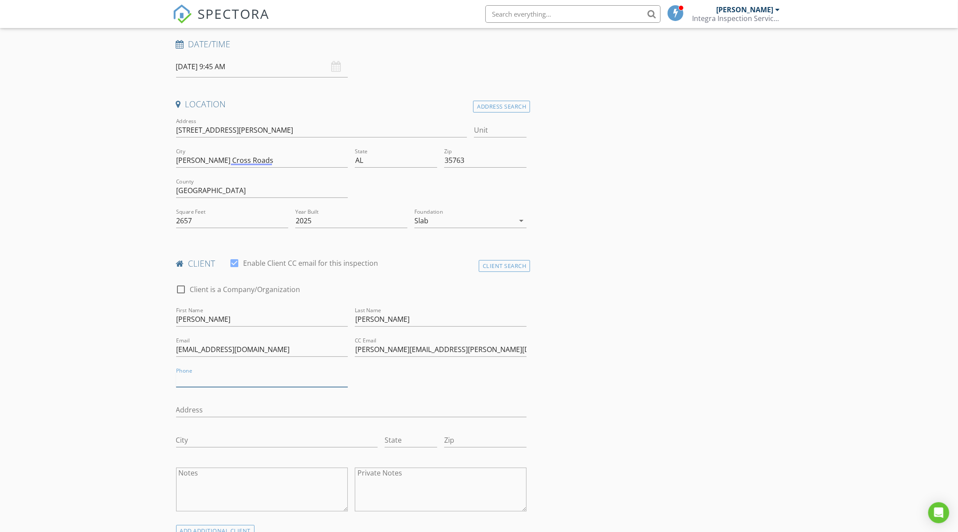
paste input "[PHONE_NUMBER]"
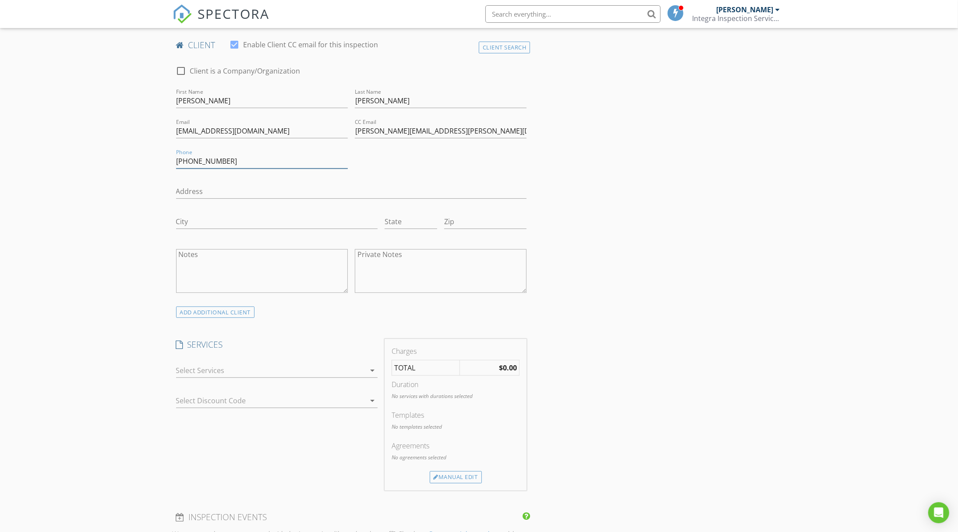
scroll to position [438, 0]
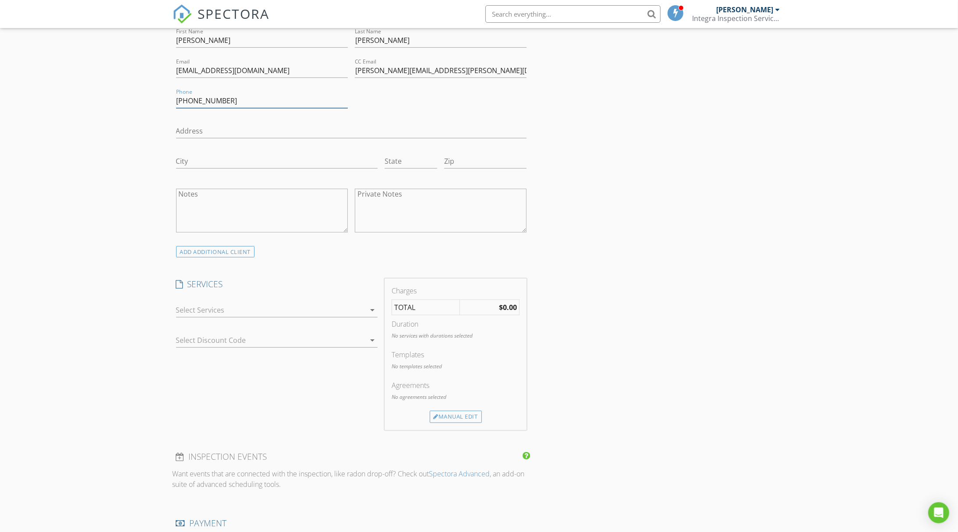
type input "[PHONE_NUMBER]"
click at [239, 307] on div at bounding box center [270, 310] width 189 height 14
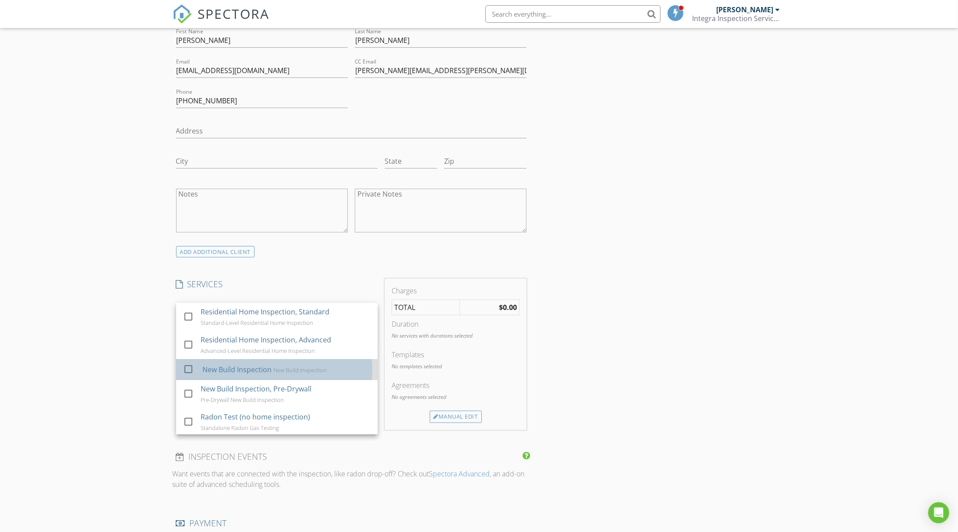
click at [242, 365] on div "New Build Inspection" at bounding box center [236, 370] width 69 height 11
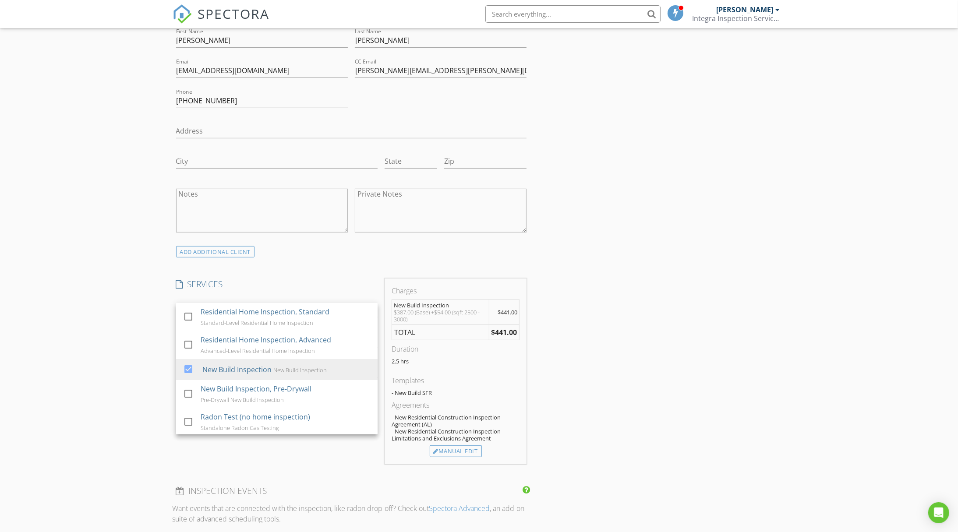
click at [458, 435] on div "- New Residential Construction Inspection Limitations and Exclusions Agreement" at bounding box center [456, 435] width 128 height 14
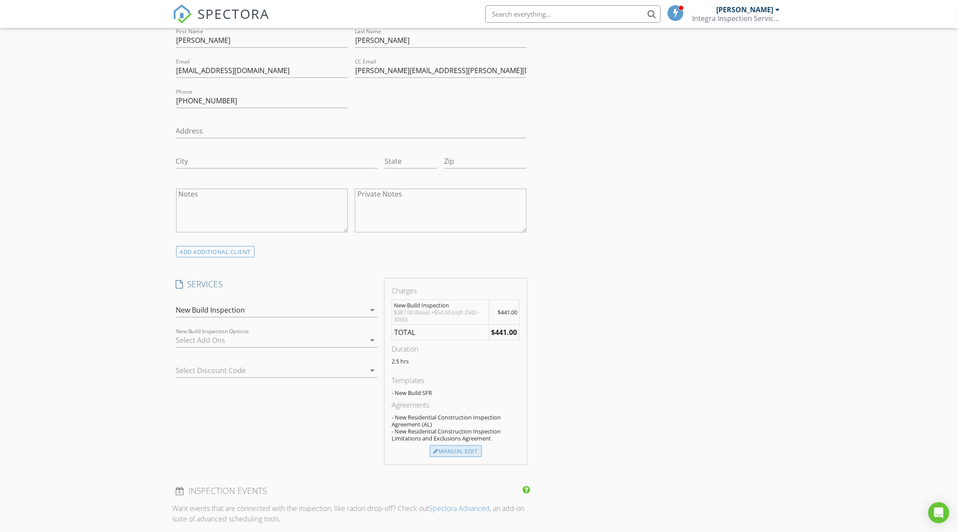
click at [454, 450] on div "Manual Edit" at bounding box center [456, 452] width 52 height 12
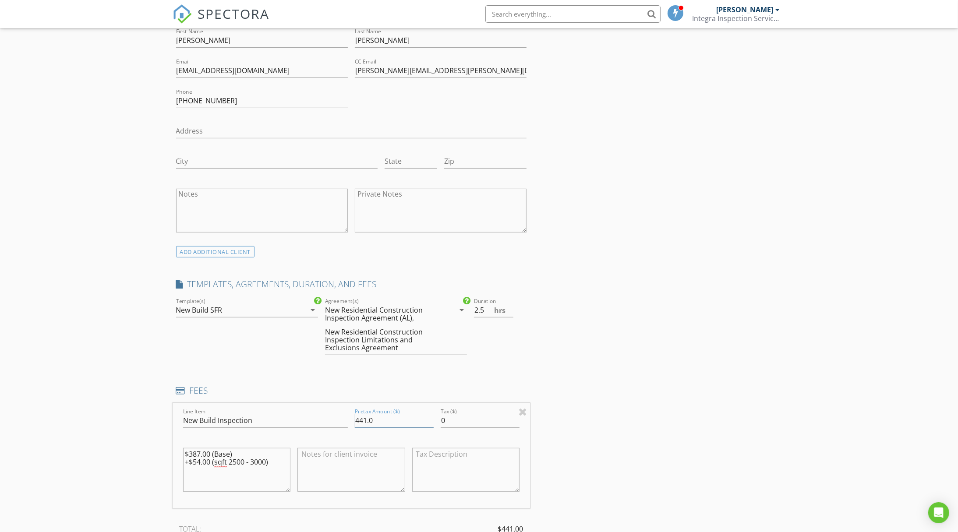
drag, startPoint x: 390, startPoint y: 417, endPoint x: 336, endPoint y: 406, distance: 55.9
click at [325, 411] on div "Line Item New Build Inspection Pretax Amount ($) 441.0 Tax ($) 0 $387.00 (Base)…" at bounding box center [352, 456] width 358 height 106
type input "550.00"
drag, startPoint x: 265, startPoint y: 456, endPoint x: 190, endPoint y: 423, distance: 82.0
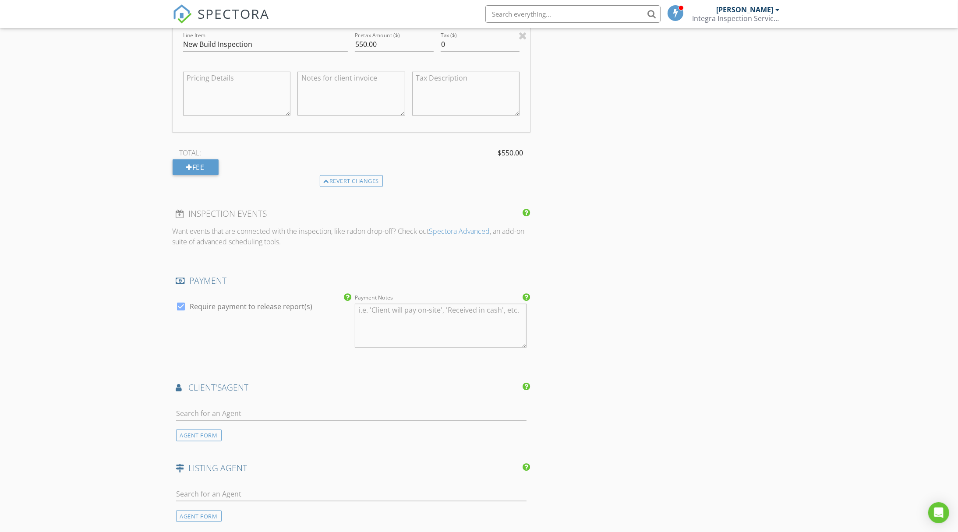
scroll to position [876, 0]
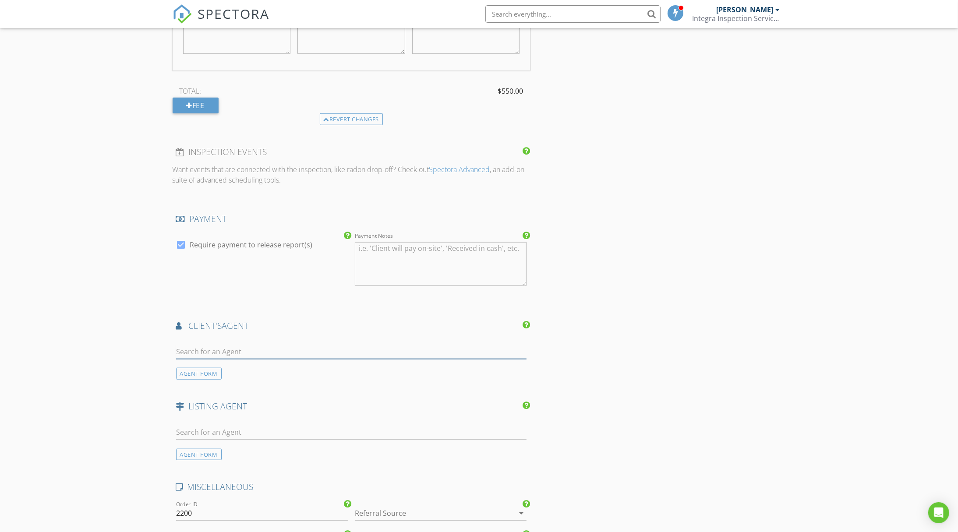
click at [244, 351] on input "text" at bounding box center [351, 352] width 351 height 14
type input "[PERSON_NAME]"
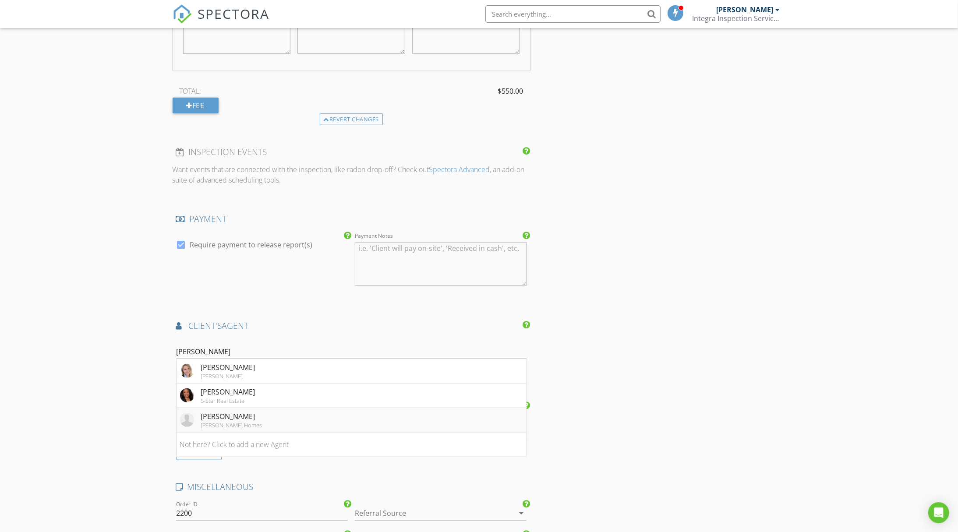
click at [248, 415] on div "[PERSON_NAME]" at bounding box center [231, 416] width 61 height 11
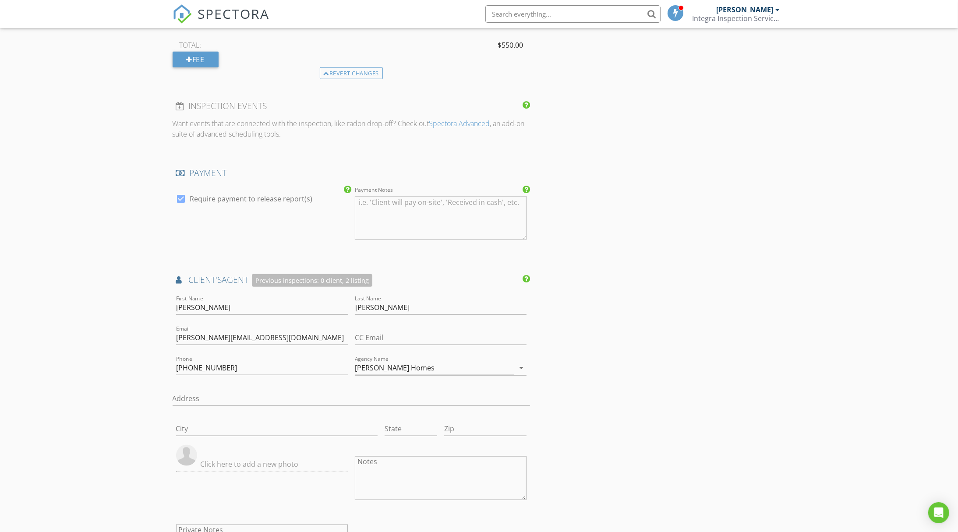
scroll to position [996, 0]
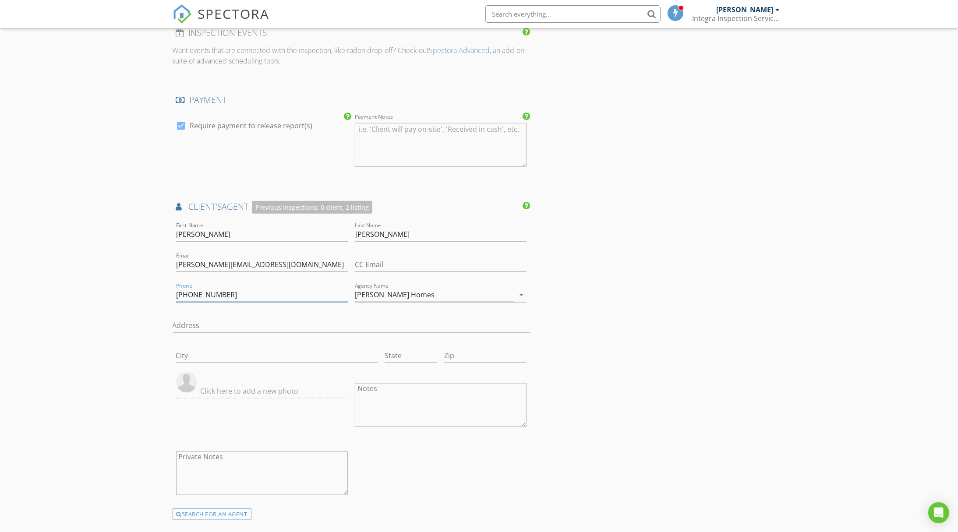
drag, startPoint x: 230, startPoint y: 291, endPoint x: 142, endPoint y: 290, distance: 87.6
click at [142, 290] on div "New Inspection Click here to use the New Order Form INSPECTOR(S) check_box Todd…" at bounding box center [479, 117] width 958 height 2070
paste input "256-808-212"
type input "[PHONE_NUMBER]"
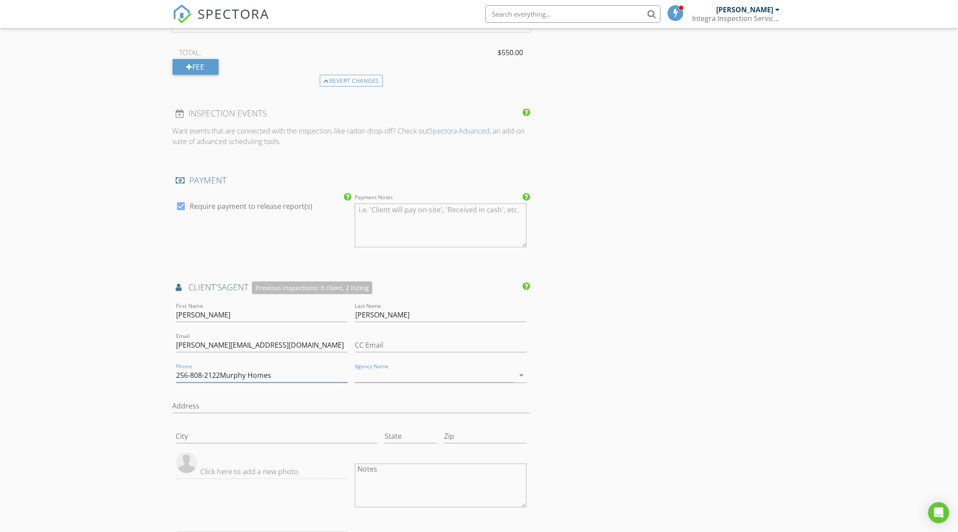
scroll to position [876, 0]
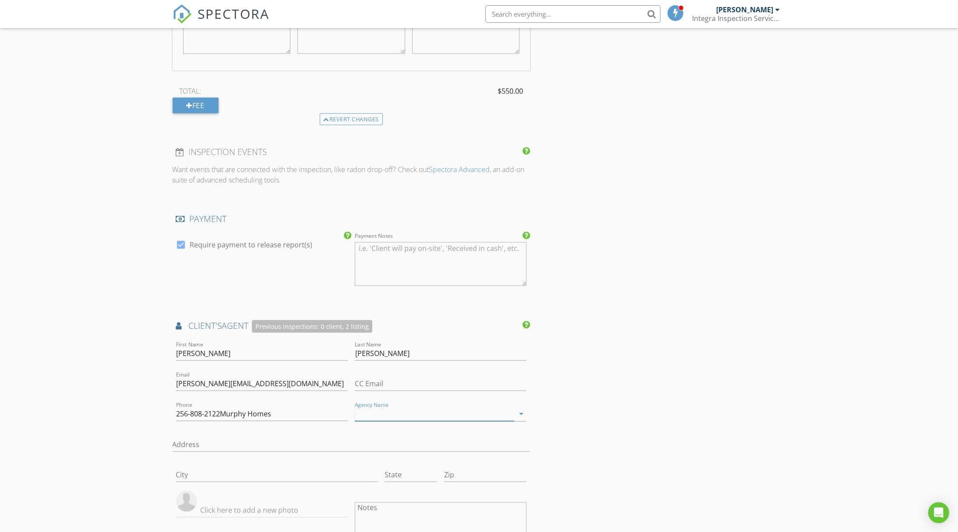
click at [406, 411] on input "Agency Name" at bounding box center [434, 414] width 159 height 14
click at [294, 416] on input "256-808-2122Murphy Homes" at bounding box center [262, 414] width 172 height 14
type input "[PHONE_NUMBER]"
click at [389, 386] on div "Red stone Realty Solutions-DEC" at bounding box center [441, 389] width 158 height 11
click at [472, 411] on input "Redstone Realty Solutions-DEC" at bounding box center [434, 414] width 159 height 14
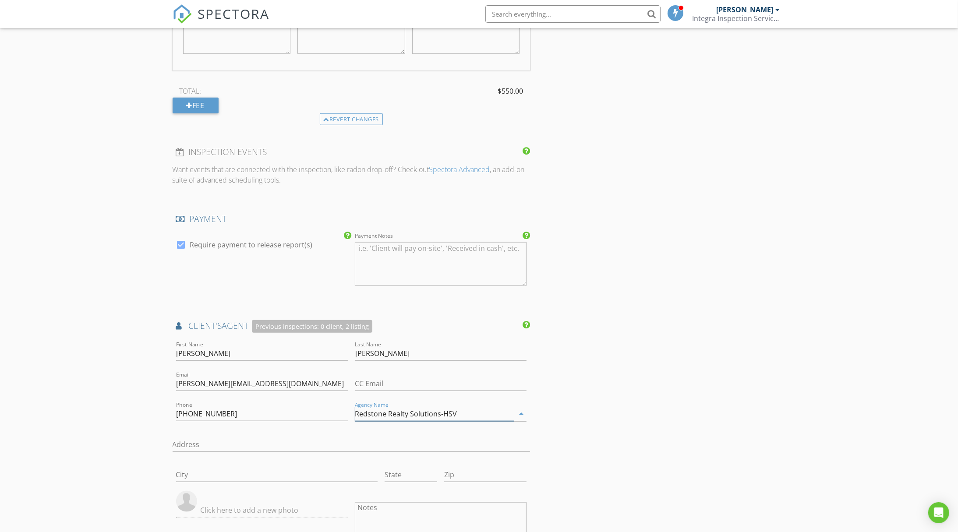
type input "Redstone Realty Solutions-HSV"
drag, startPoint x: 291, startPoint y: 381, endPoint x: 168, endPoint y: 374, distance: 123.3
click at [168, 374] on div "New Inspection Click here to use the New Order Form INSPECTOR(S) check_box Todd…" at bounding box center [479, 237] width 958 height 2070
drag, startPoint x: 234, startPoint y: 412, endPoint x: 148, endPoint y: 407, distance: 86.5
click at [148, 407] on div "New Inspection Click here to use the New Order Form INSPECTOR(S) check_box Todd…" at bounding box center [479, 238] width 958 height 2073
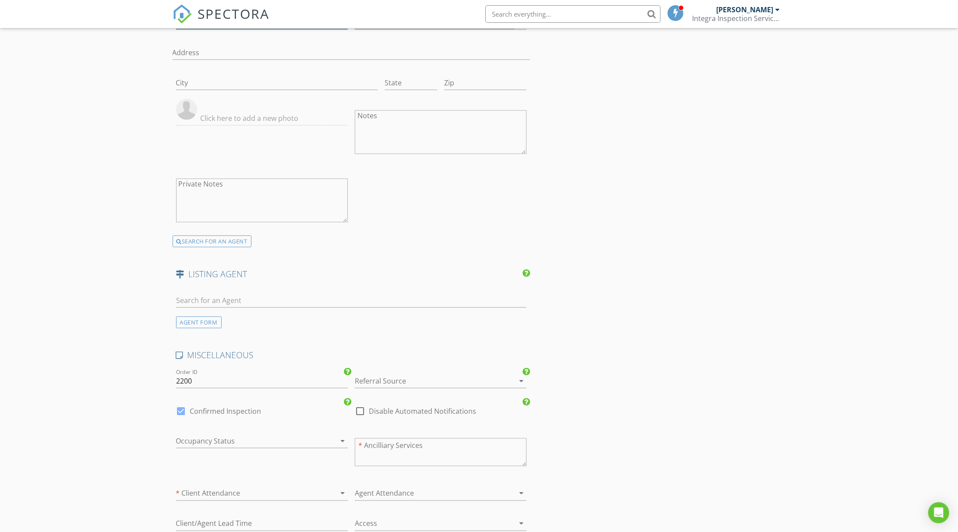
scroll to position [1354, 0]
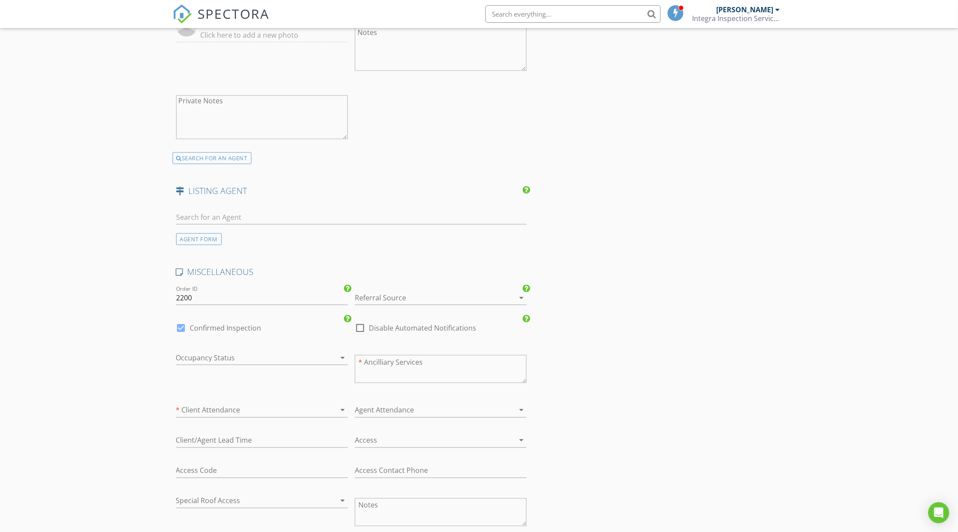
click at [415, 292] on div at bounding box center [428, 298] width 147 height 14
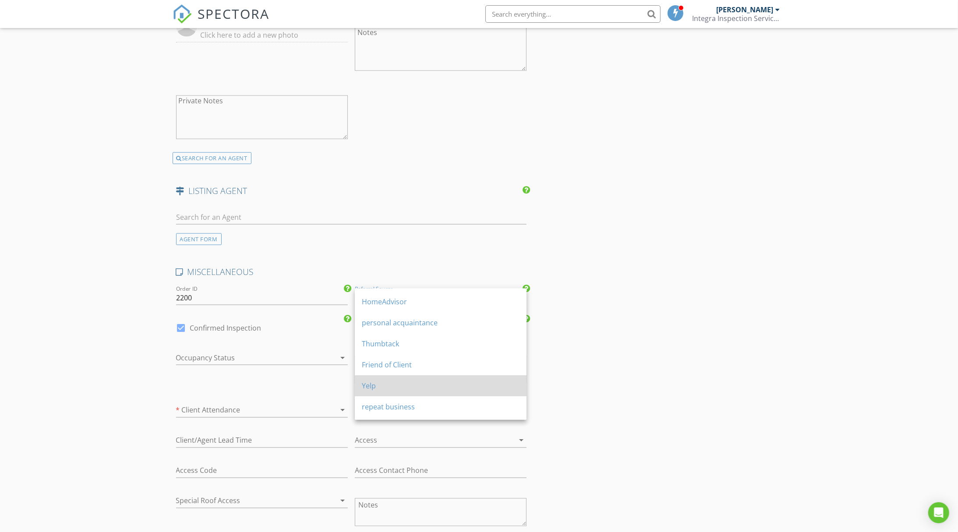
scroll to position [79, 0]
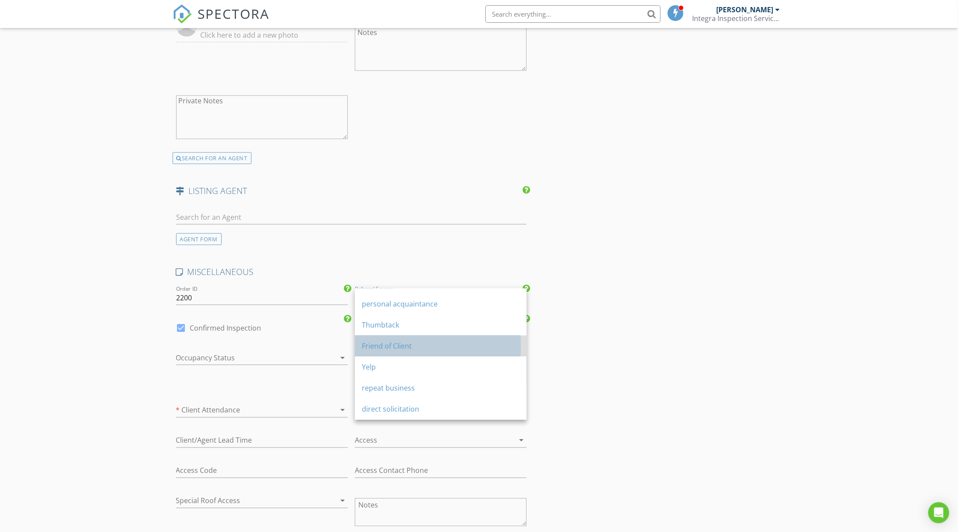
click at [407, 346] on div "Friend of Client" at bounding box center [441, 346] width 158 height 11
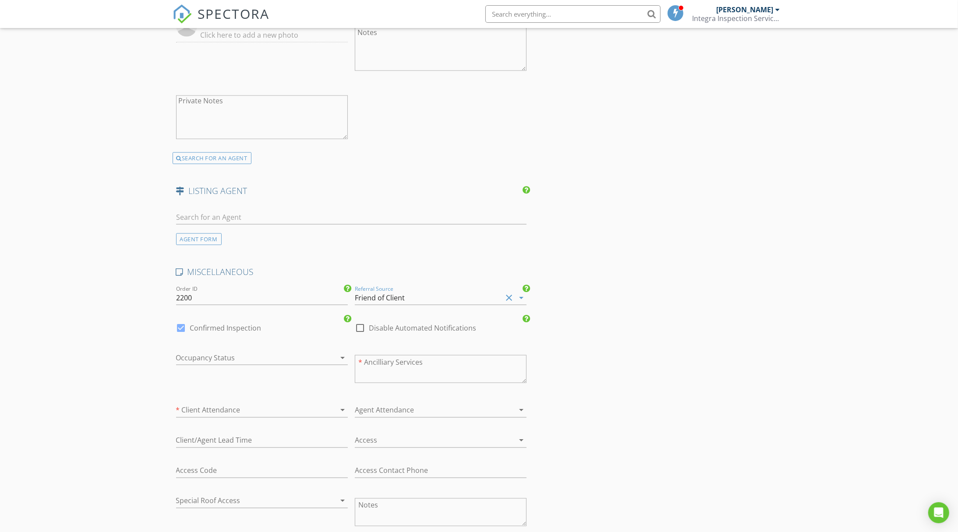
click at [246, 351] on div at bounding box center [249, 358] width 147 height 14
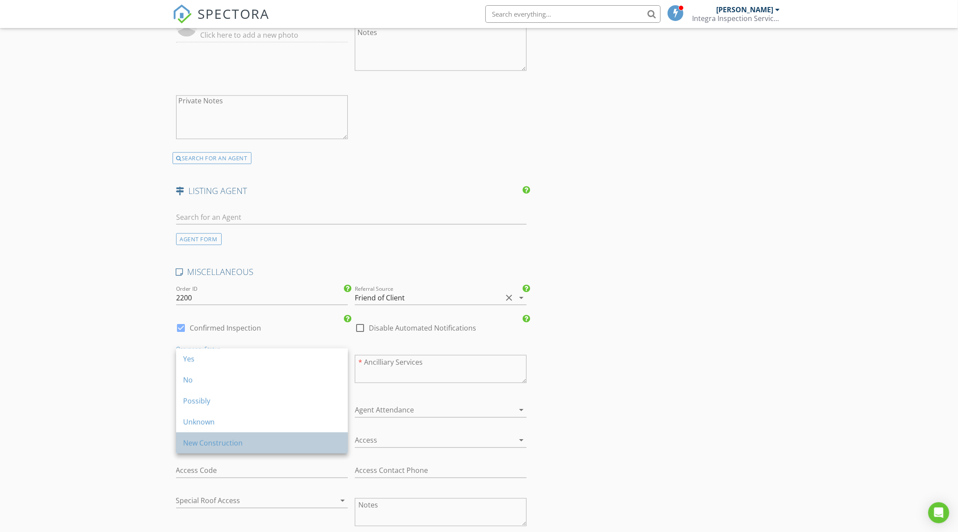
click at [238, 439] on div "New Construction" at bounding box center [262, 443] width 158 height 11
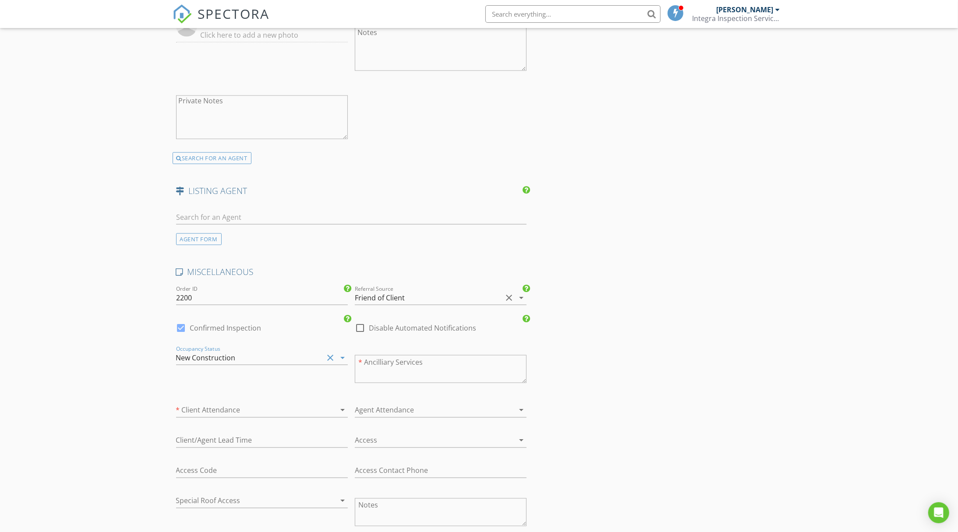
click at [246, 405] on div at bounding box center [249, 411] width 147 height 14
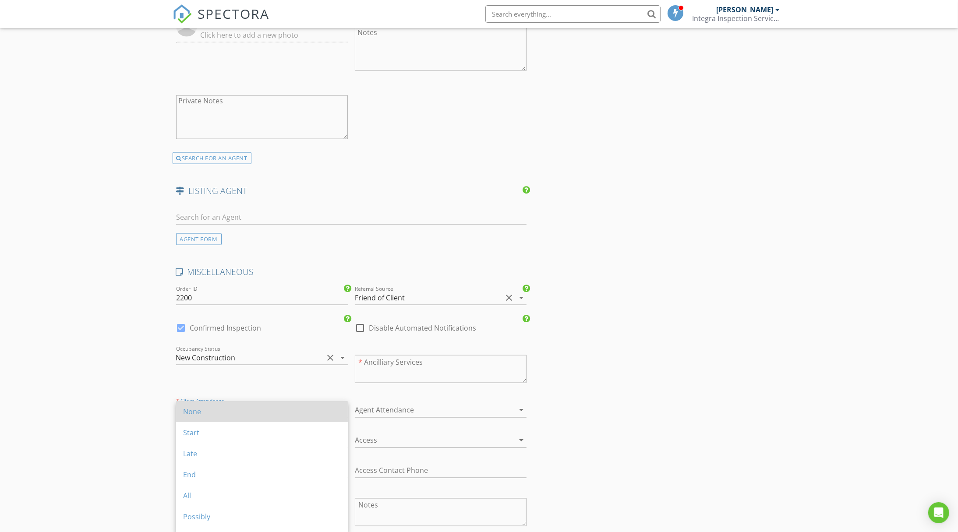
click at [244, 402] on div "None" at bounding box center [262, 411] width 158 height 21
click at [360, 405] on div at bounding box center [428, 411] width 147 height 14
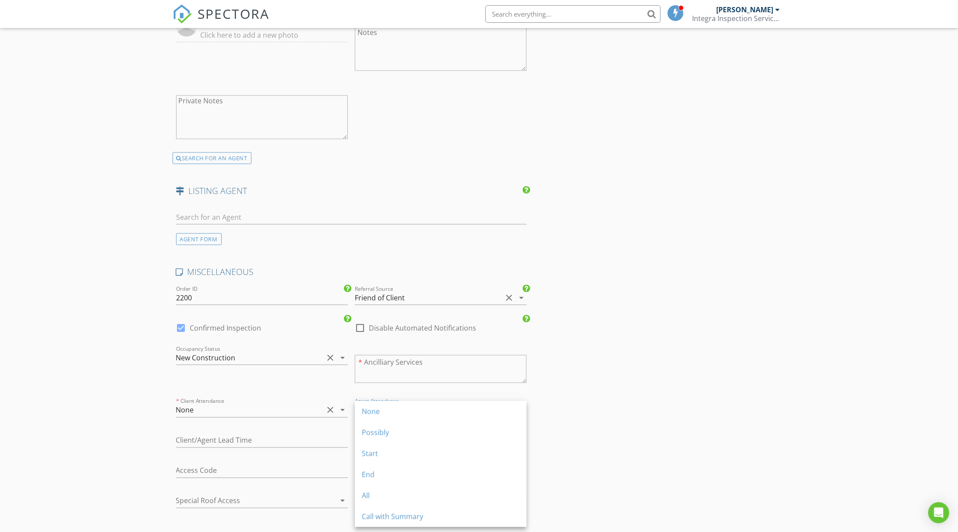
click at [362, 412] on div "None" at bounding box center [441, 412] width 158 height 11
click at [420, 438] on div at bounding box center [428, 441] width 147 height 14
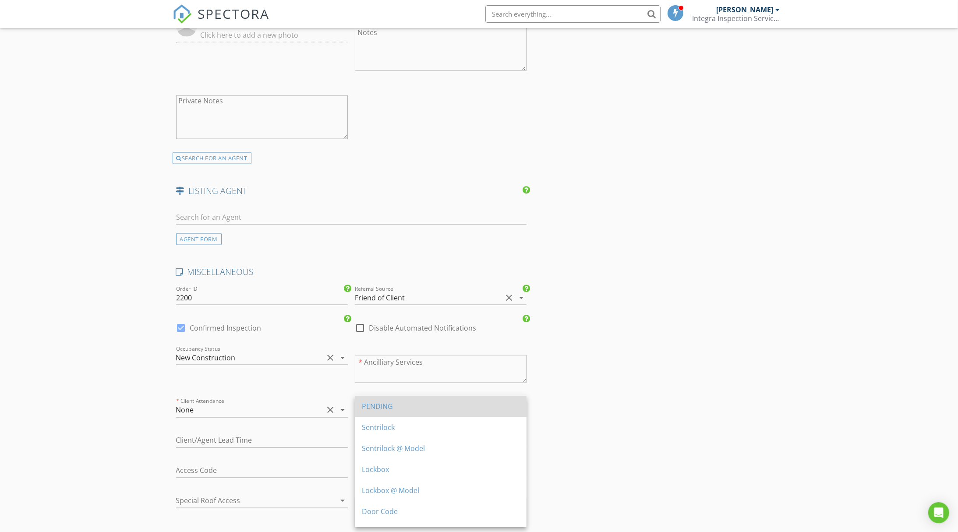
click at [416, 408] on div "PENDING" at bounding box center [441, 406] width 158 height 11
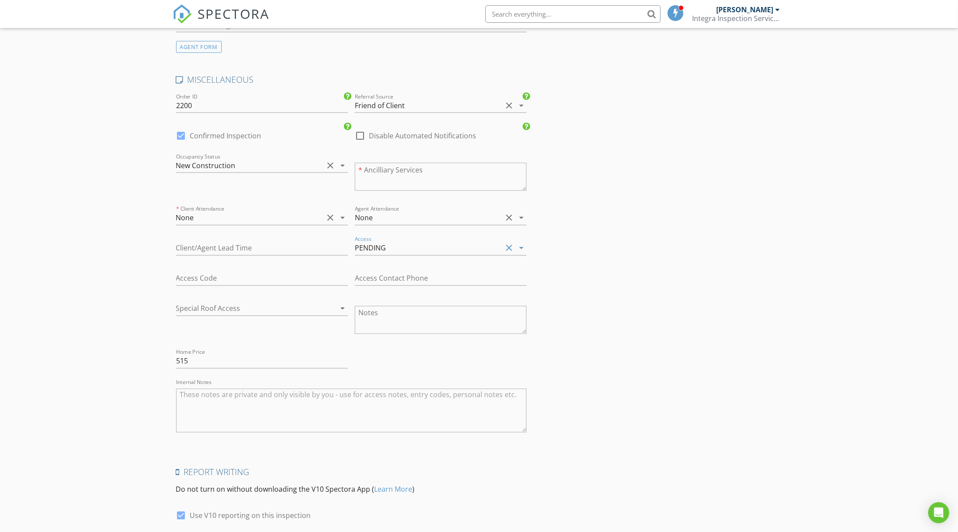
scroll to position [1616, 0]
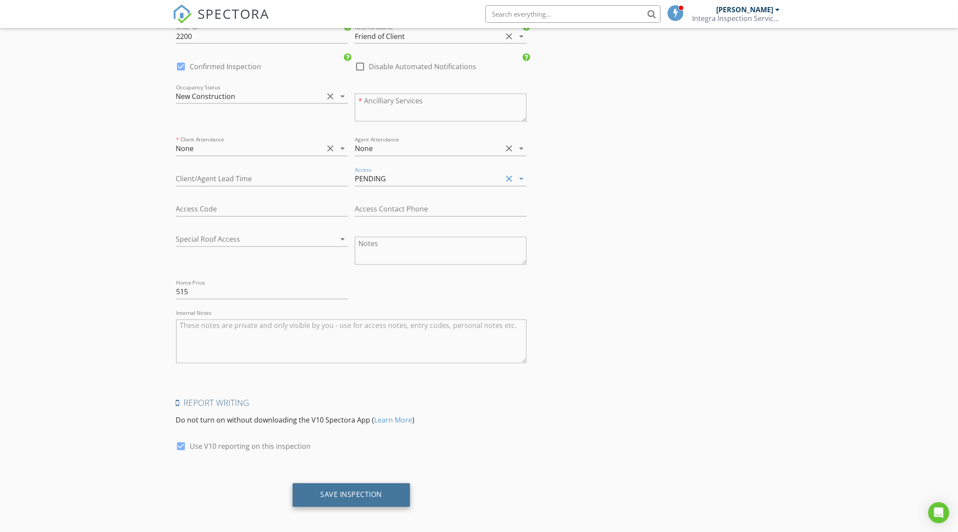
click at [354, 484] on div "Save Inspection" at bounding box center [352, 496] width 118 height 24
